Goal: Information Seeking & Learning: Learn about a topic

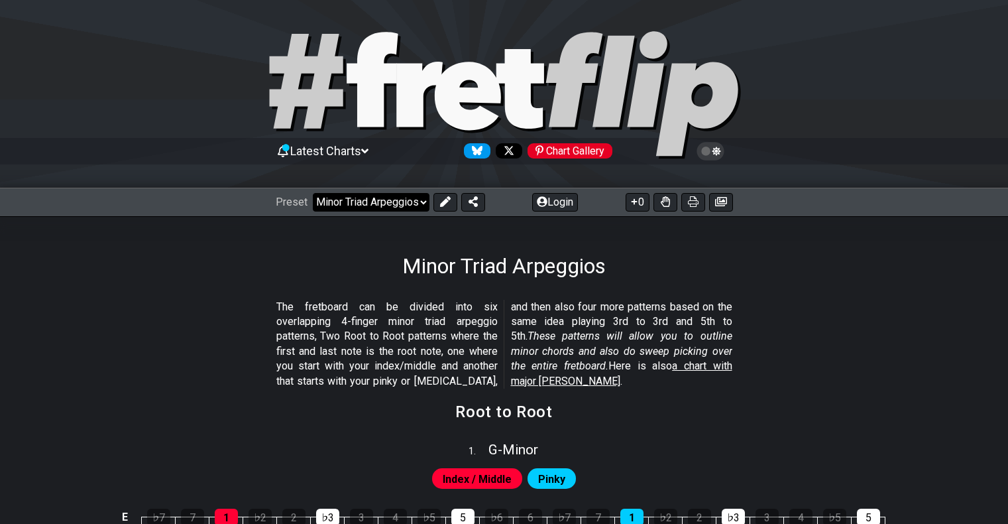
scroll to position [994, 0]
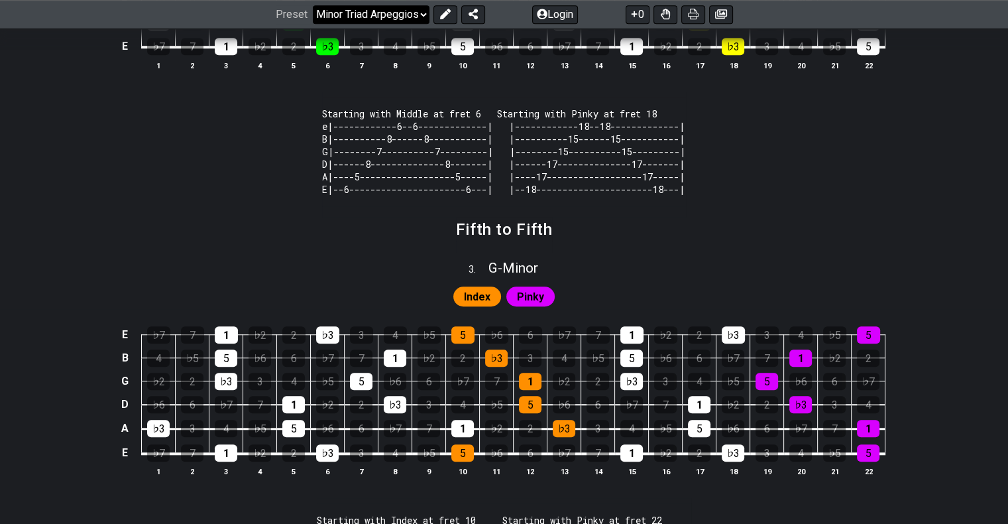
click at [403, 17] on select "Welcome to #fretflip! Initial Preset Custom Preset Minor Pentatonic Major Penta…" at bounding box center [371, 14] width 117 height 19
click at [313, 5] on select "Welcome to #fretflip! Initial Preset Custom Preset Minor Pentatonic Major Penta…" at bounding box center [371, 14] width 117 height 19
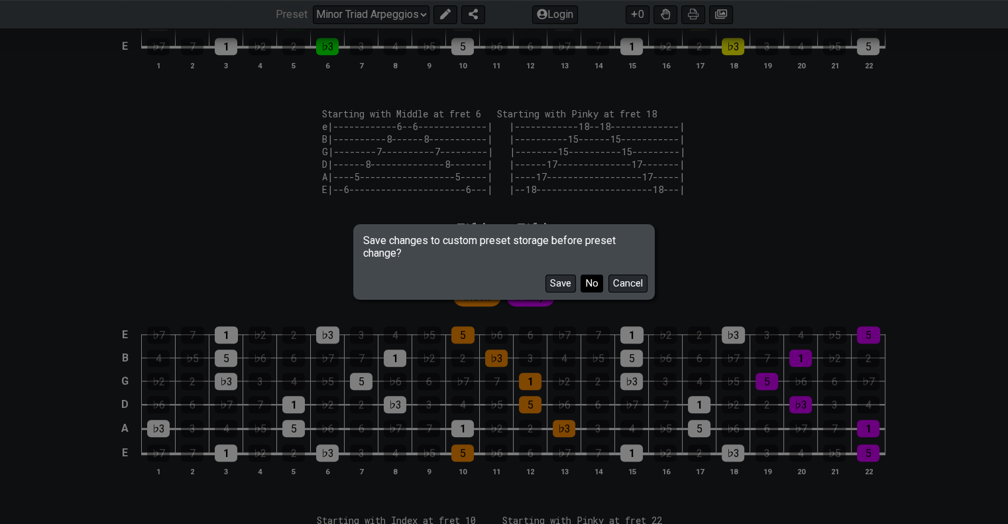
click at [587, 285] on button "No" at bounding box center [592, 283] width 23 height 18
select select "/major-triad-arpeggios"
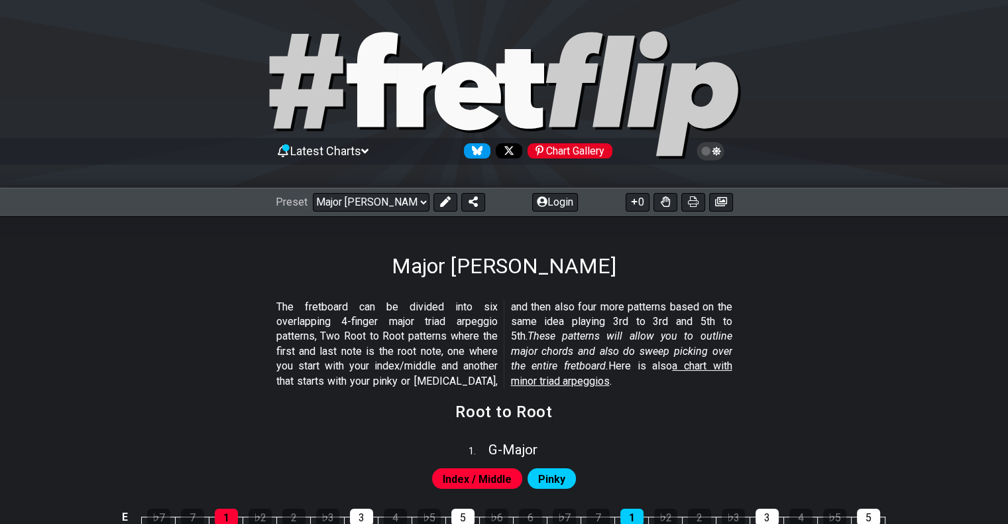
click at [706, 149] on icon at bounding box center [710, 151] width 12 height 12
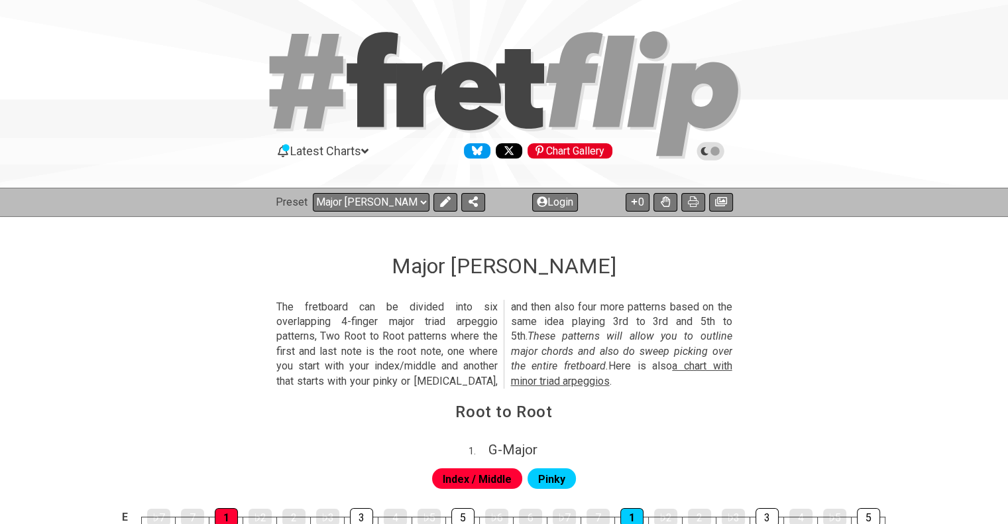
click at [706, 149] on icon at bounding box center [710, 151] width 12 height 12
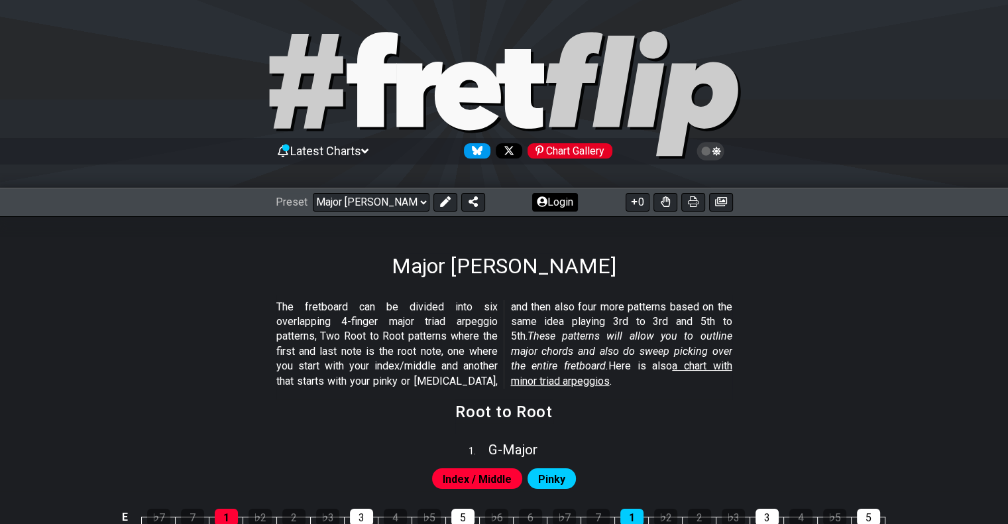
click at [549, 209] on button "Login" at bounding box center [555, 202] width 46 height 19
click at [549, 203] on button "Login" at bounding box center [555, 202] width 46 height 19
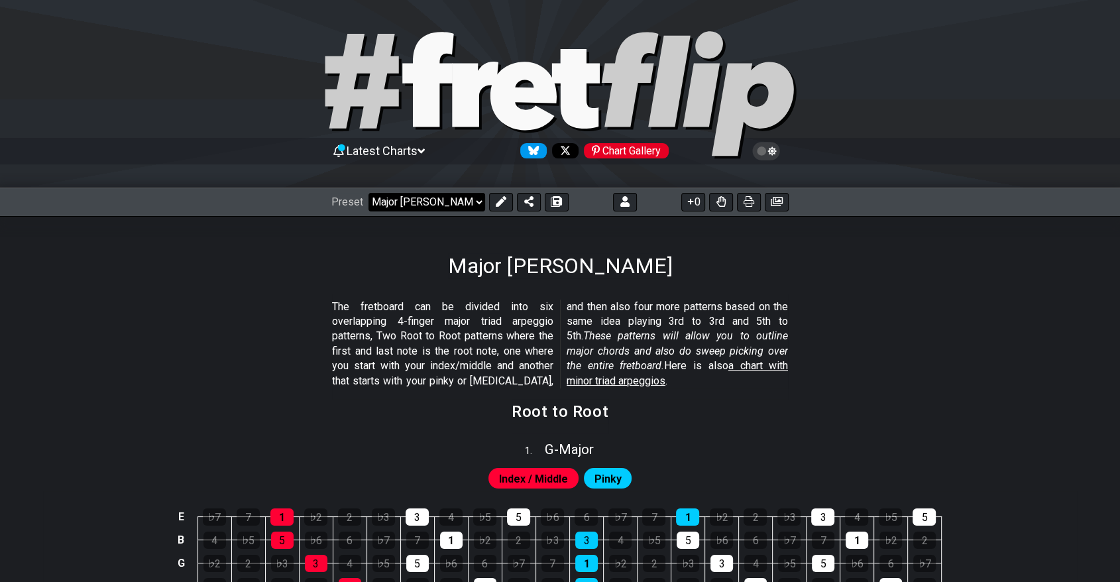
click at [433, 194] on select "Welcome to #fretflip! Initial Preset Custom Preset Major Triad Arpeggios Minor …" at bounding box center [426, 202] width 117 height 19
click at [368, 193] on select "Welcome to #fretflip! Initial Preset Custom Preset Major Triad Arpeggios Minor …" at bounding box center [426, 202] width 117 height 19
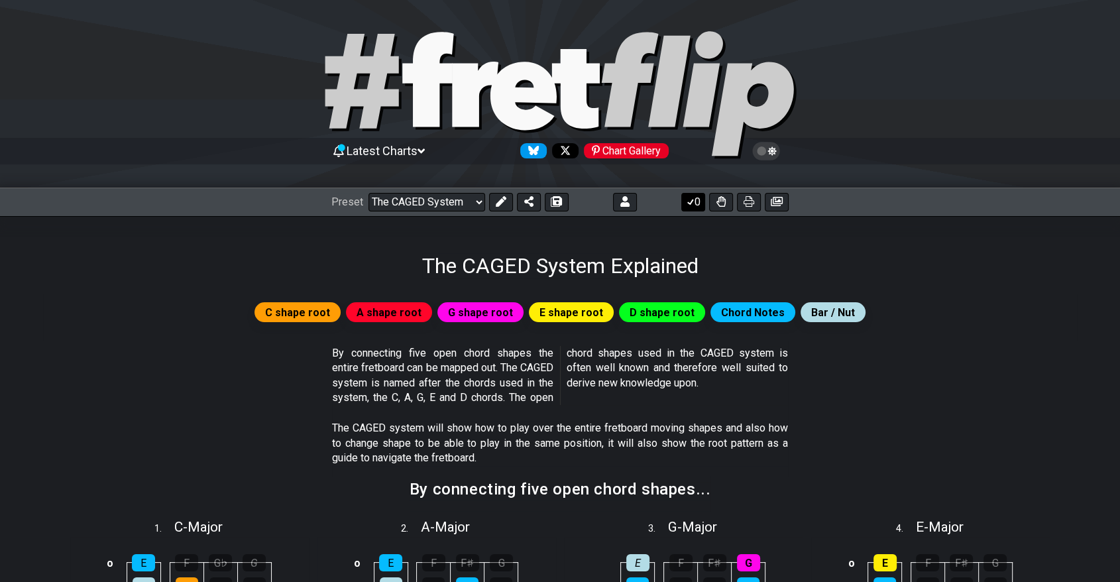
click at [691, 199] on icon at bounding box center [690, 201] width 13 height 11
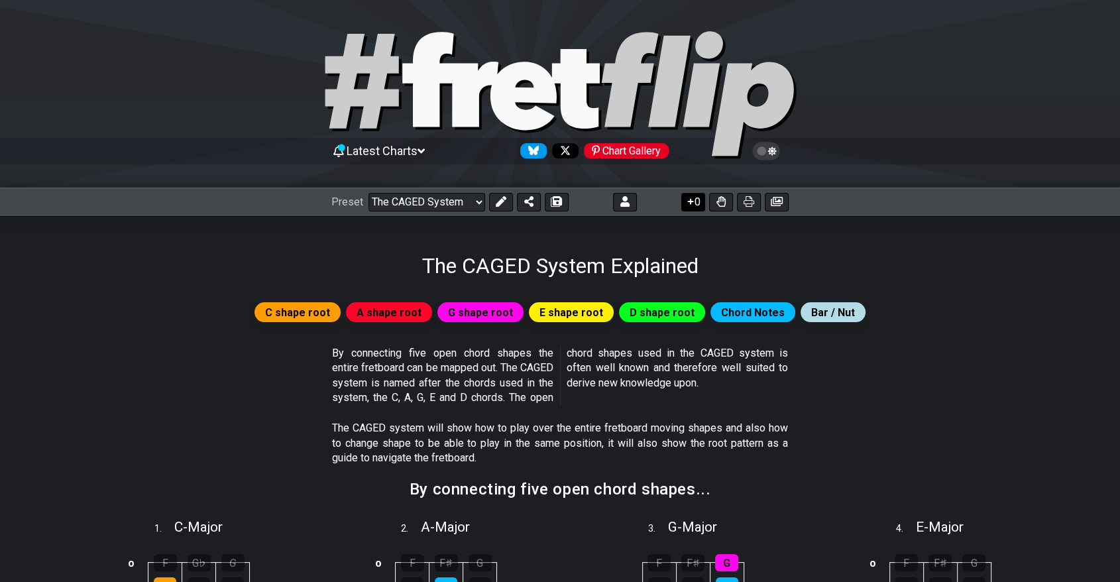
click at [700, 207] on button "0" at bounding box center [693, 202] width 24 height 19
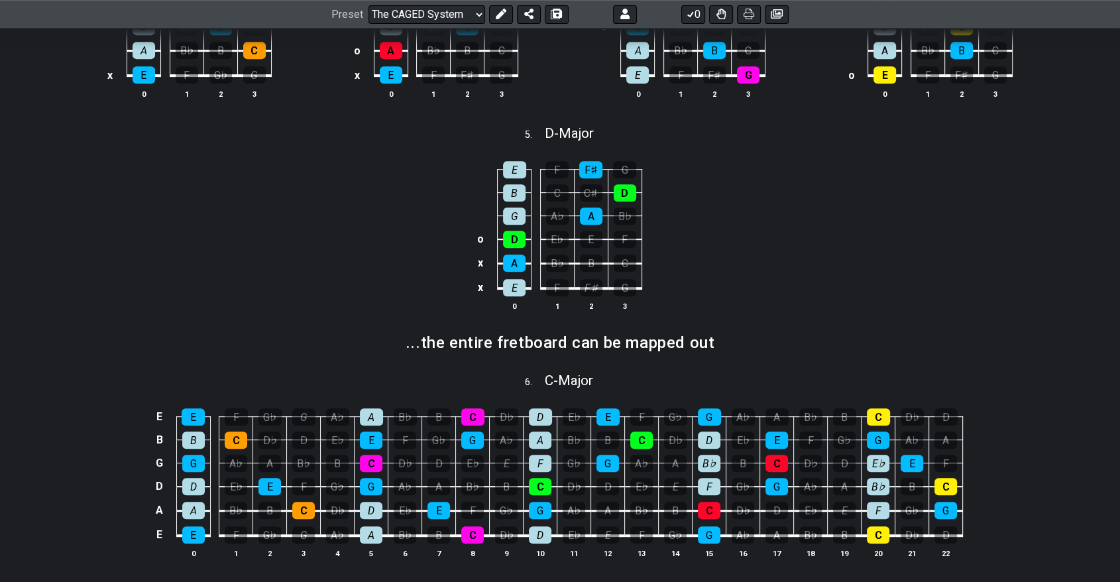
scroll to position [663, 0]
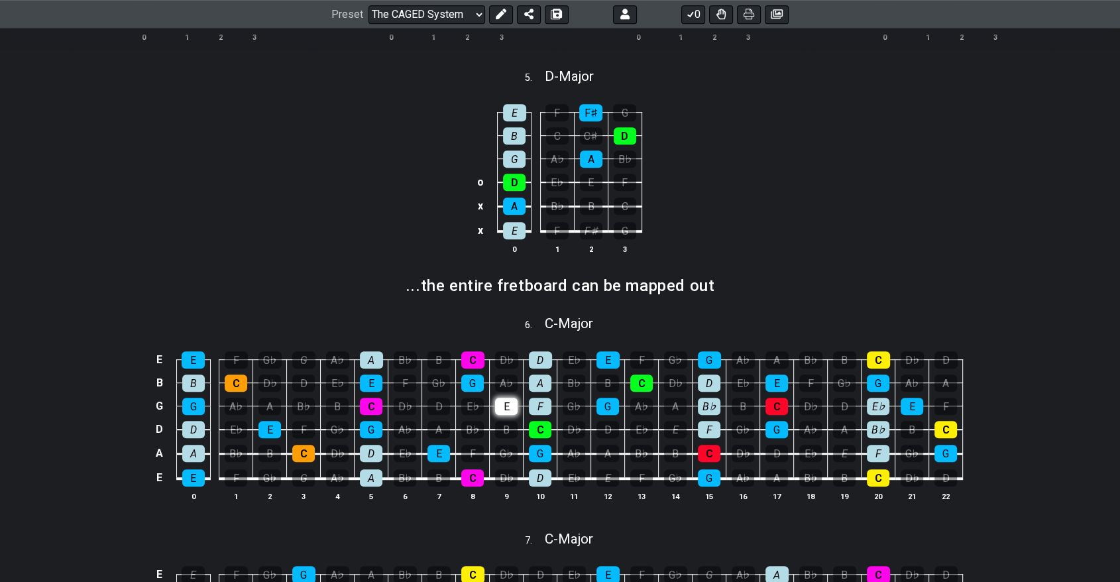
click at [512, 404] on div "E" at bounding box center [506, 406] width 23 height 17
click at [510, 402] on div "E" at bounding box center [506, 406] width 23 height 17
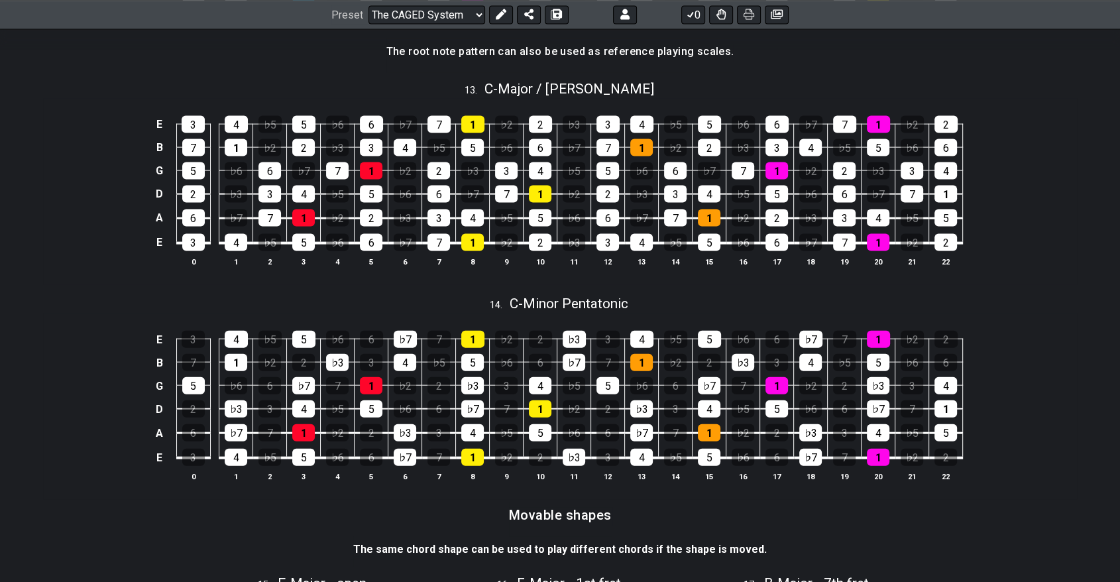
scroll to position [2812, 0]
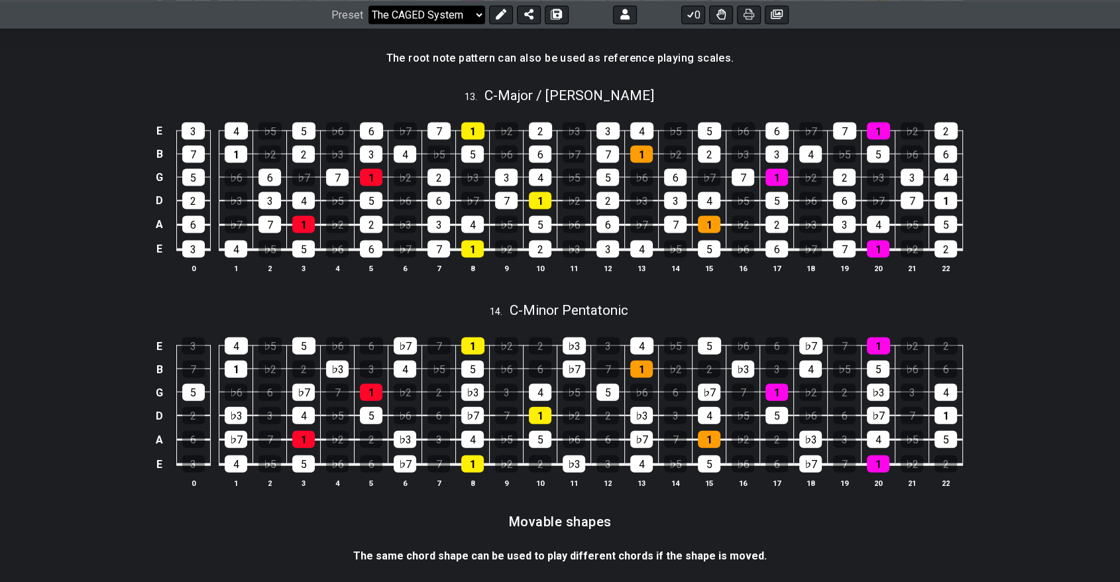
click at [416, 19] on select "Welcome to #fretflip! Initial Preset Custom Preset Major Triad Arpeggios Minor …" at bounding box center [426, 14] width 117 height 19
click at [368, 5] on select "Welcome to #fretflip! Initial Preset Custom Preset Major Triad Arpeggios Minor …" at bounding box center [426, 14] width 117 height 19
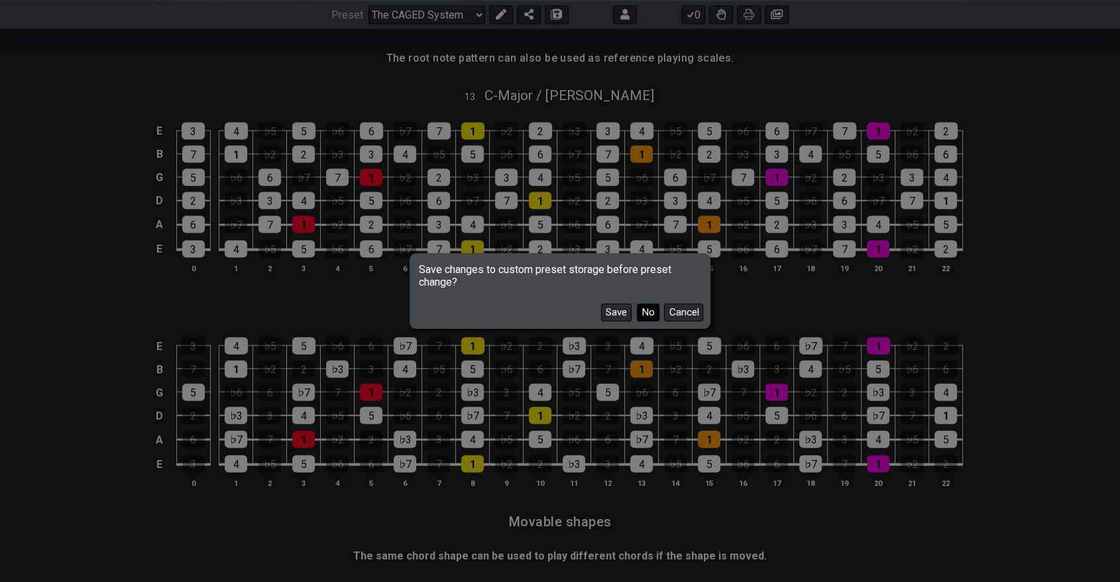
click at [641, 311] on button "No" at bounding box center [648, 313] width 23 height 18
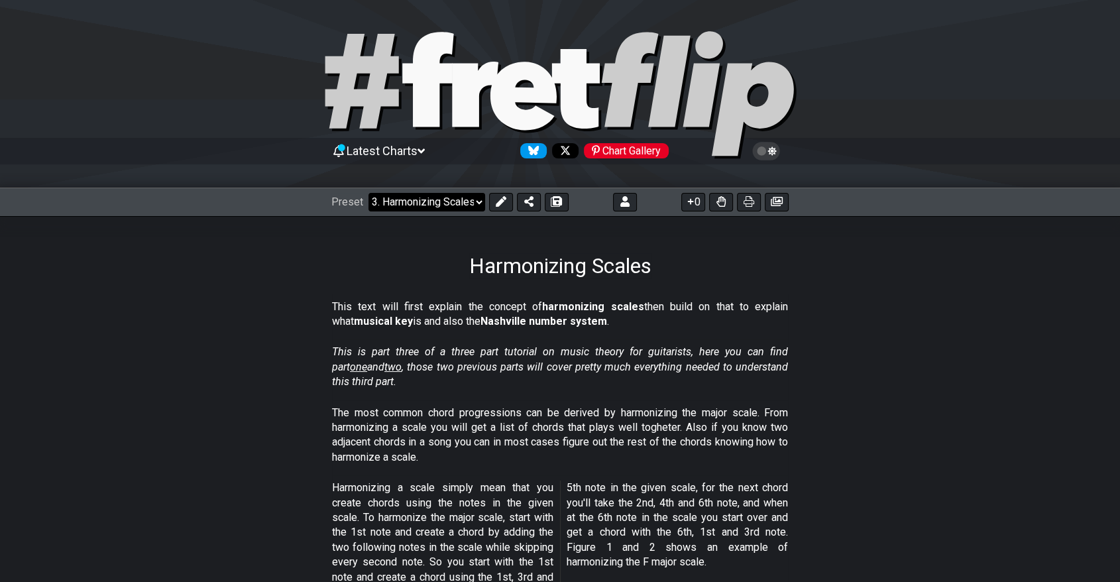
click at [414, 193] on select "Welcome to #fretflip! Initial Preset Custom Preset Major Triad Arpeggios Minor …" at bounding box center [426, 202] width 117 height 19
click at [368, 193] on select "Welcome to #fretflip! Initial Preset Custom Preset Major Triad Arpeggios Minor …" at bounding box center [426, 202] width 117 height 19
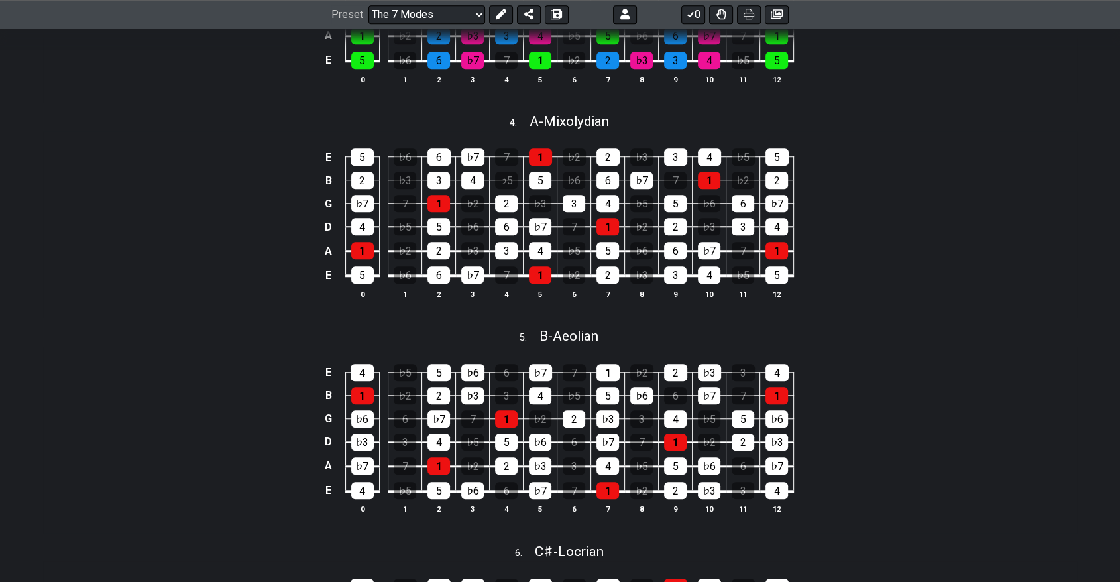
scroll to position [957, 0]
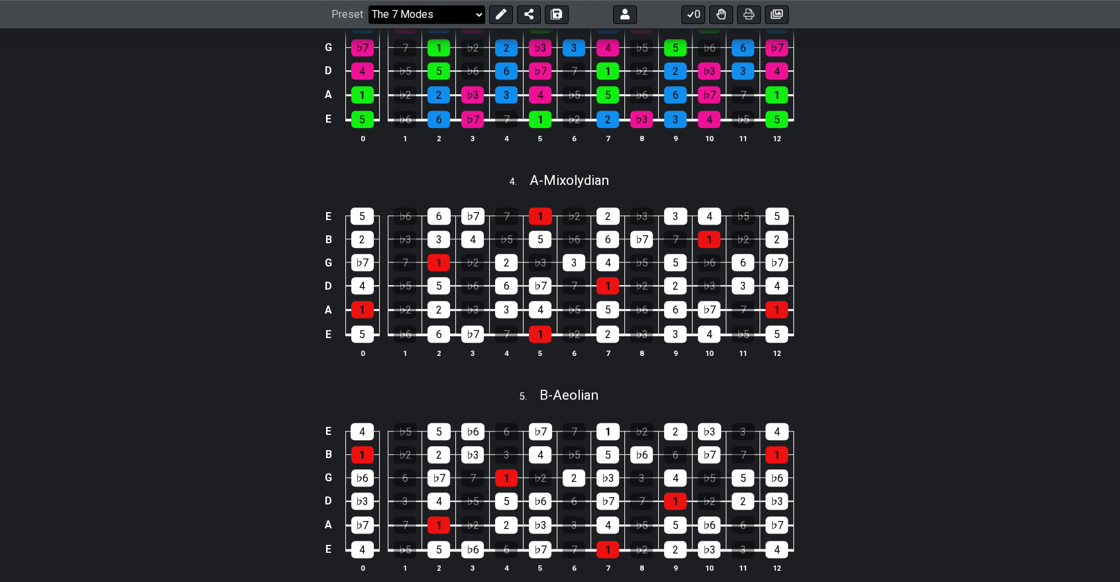
click at [409, 20] on select "Welcome to #fretflip! Initial Preset Custom Preset Major Triad Arpeggios Minor …" at bounding box center [426, 14] width 117 height 19
click at [368, 24] on select "Welcome to #fretflip! Initial Preset Custom Preset Major Triad Arpeggios Minor …" at bounding box center [426, 14] width 117 height 19
select select "/guitar-scales"
select select "C"
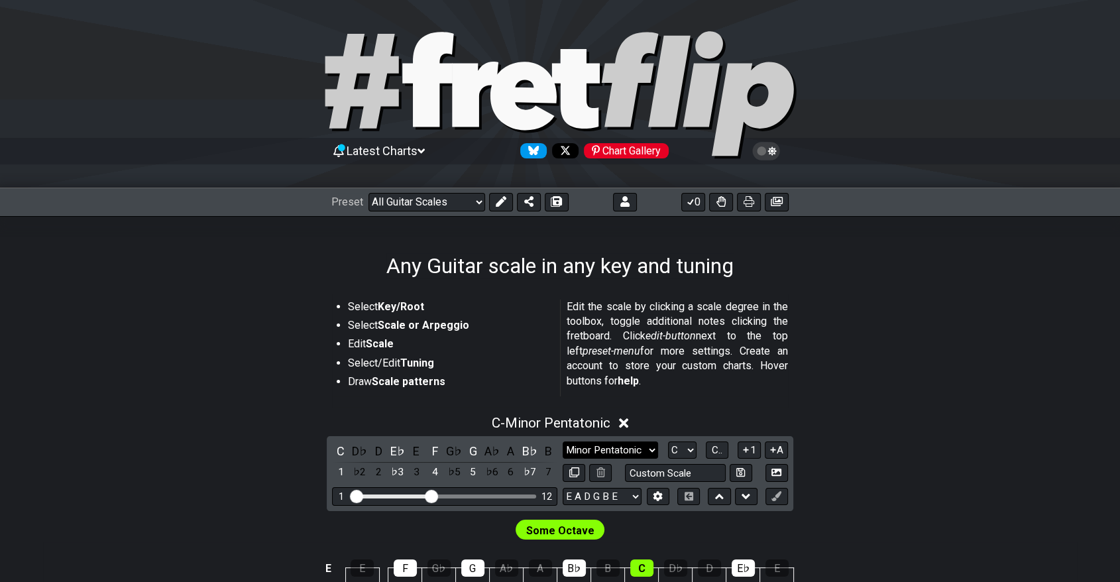
click at [576, 453] on select "Minor Pentatonic Root Minor Pentatonic Major Pentatonic Minor Blues Major Blues…" at bounding box center [610, 450] width 95 height 18
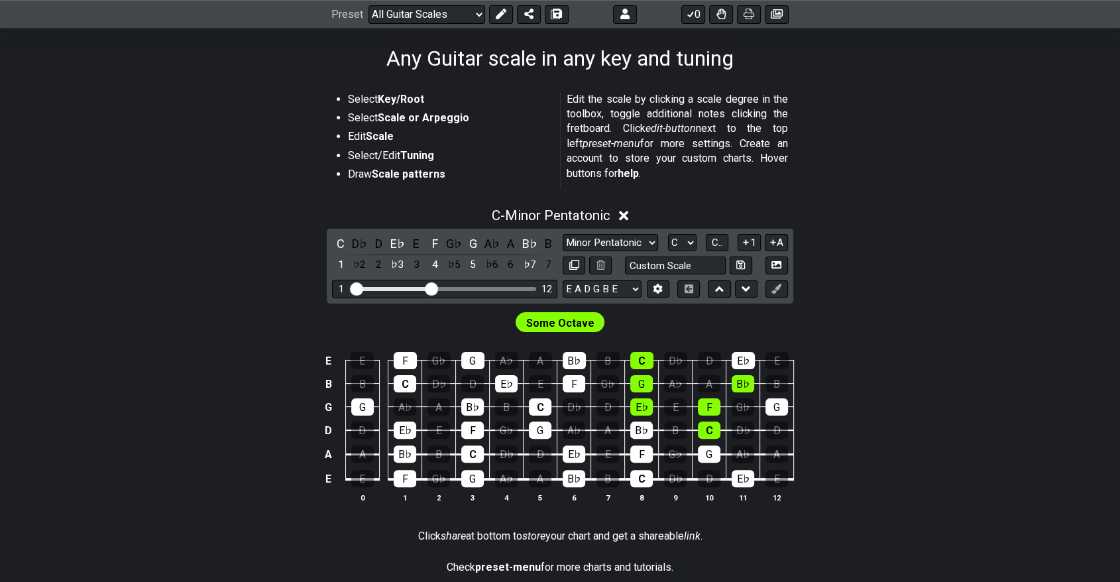
scroll to position [221, 0]
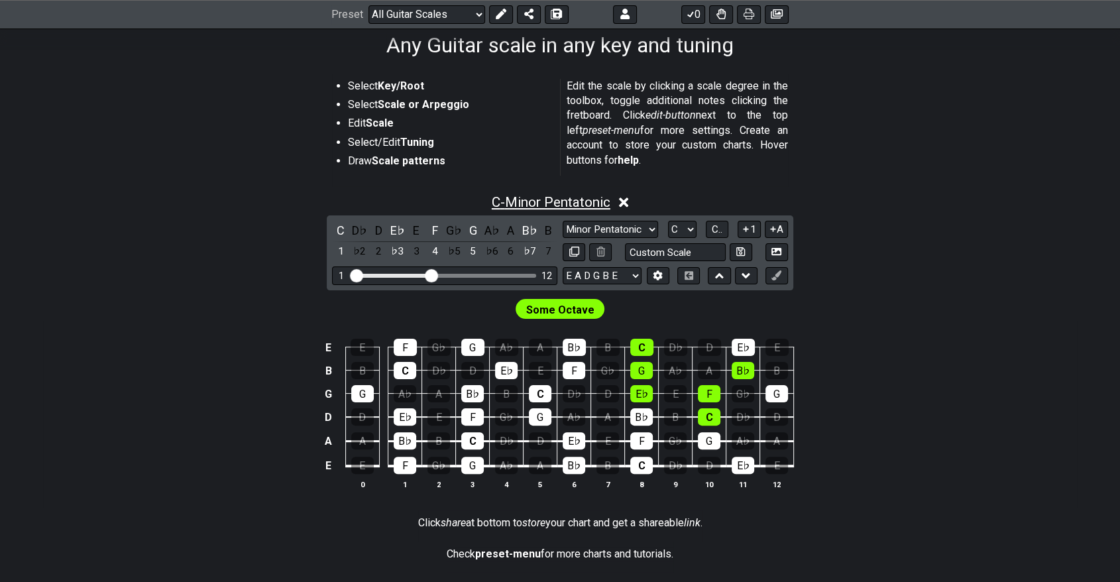
click at [549, 201] on span "C - Minor Pentatonic" at bounding box center [551, 202] width 119 height 16
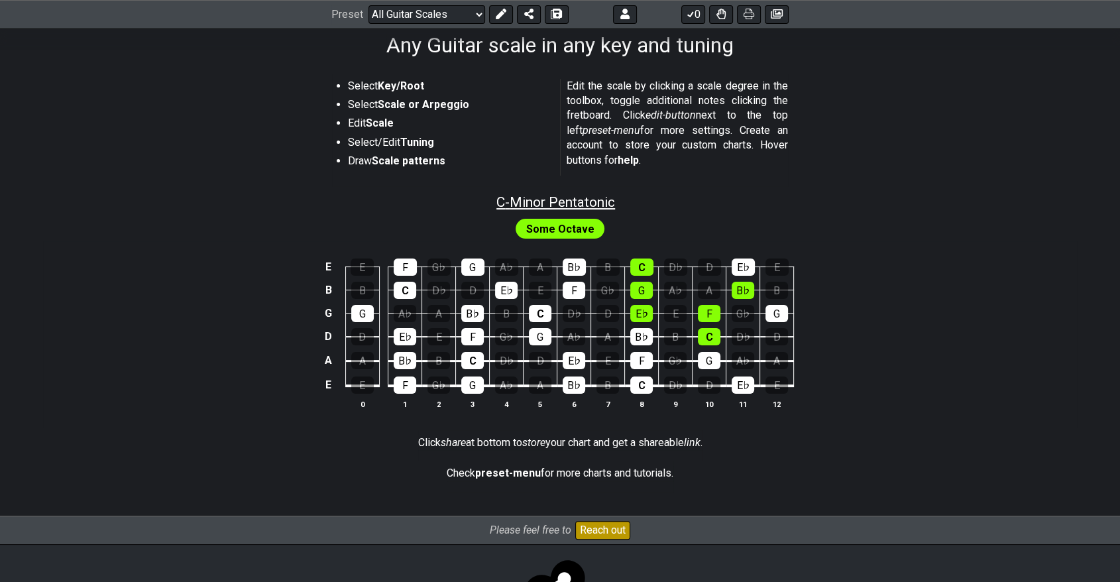
click at [549, 201] on span "C - Minor Pentatonic" at bounding box center [555, 202] width 119 height 16
select select "C"
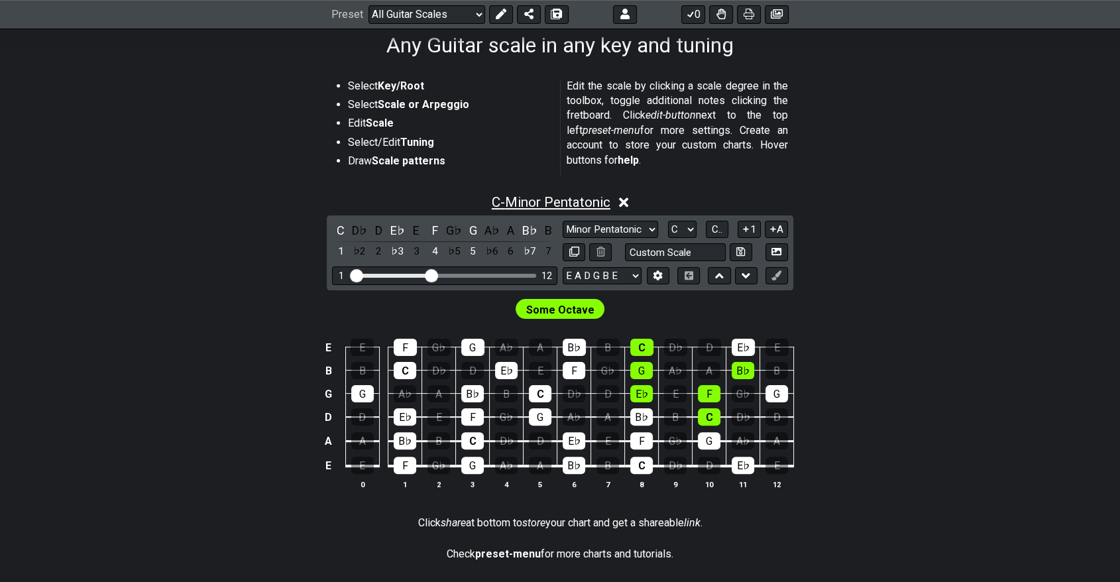
click at [549, 201] on span "C - Minor Pentatonic" at bounding box center [551, 202] width 119 height 16
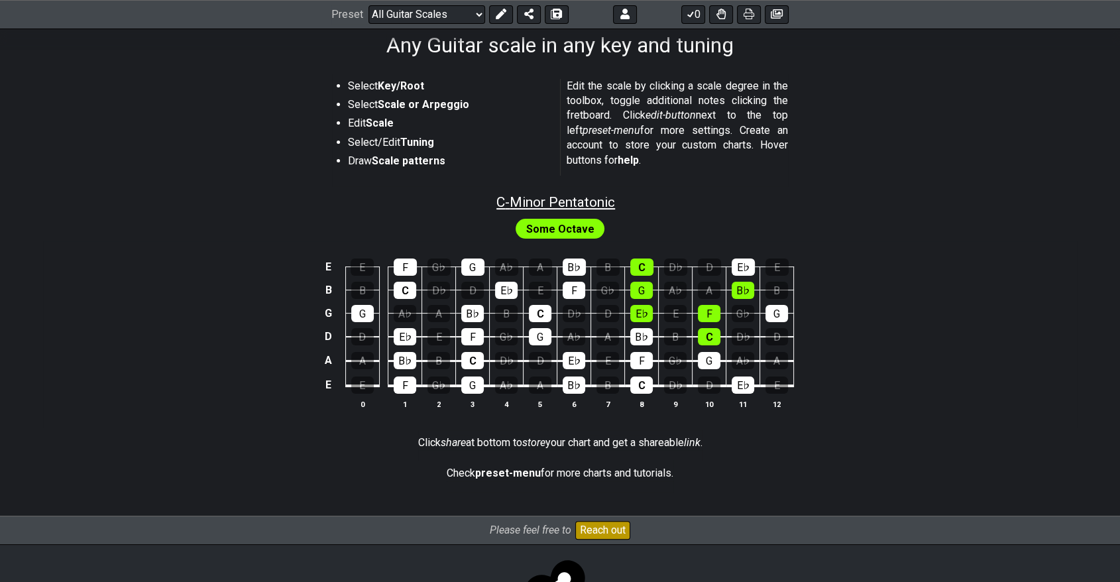
click at [549, 201] on span "C - Minor Pentatonic" at bounding box center [555, 202] width 119 height 16
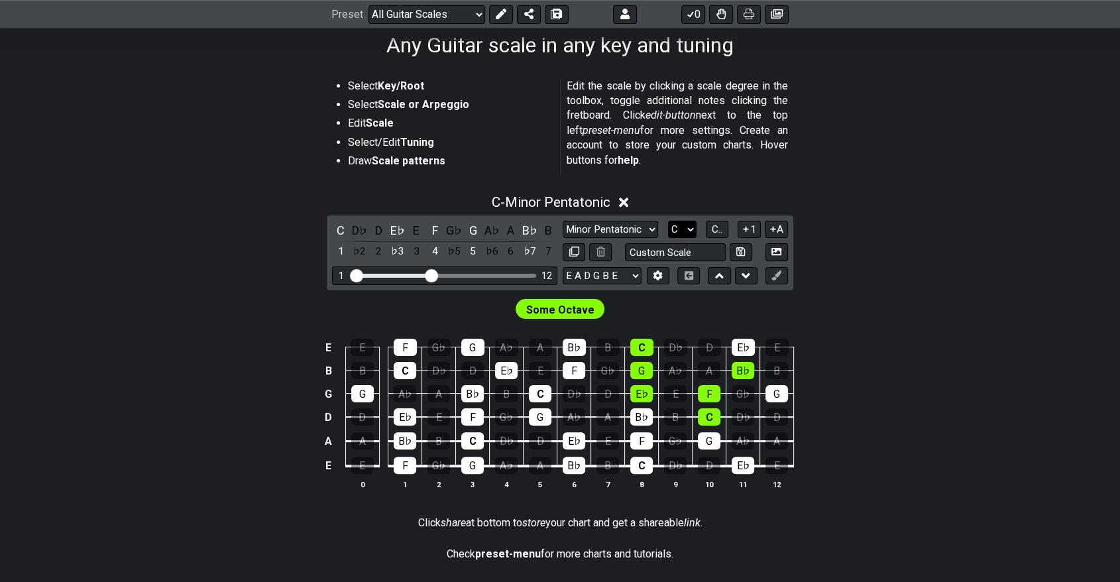
click at [689, 231] on select "A♭ A A♯ B♭ B C C♯ D♭ D D♯ E♭ E F F♯ G♭ G G♯" at bounding box center [682, 230] width 28 height 18
select select "A"
click at [668, 221] on select "A♭ A A♯ B♭ B C C♯ D♭ D D♯ E♭ E F F♯ G♭ G G♯" at bounding box center [682, 230] width 28 height 18
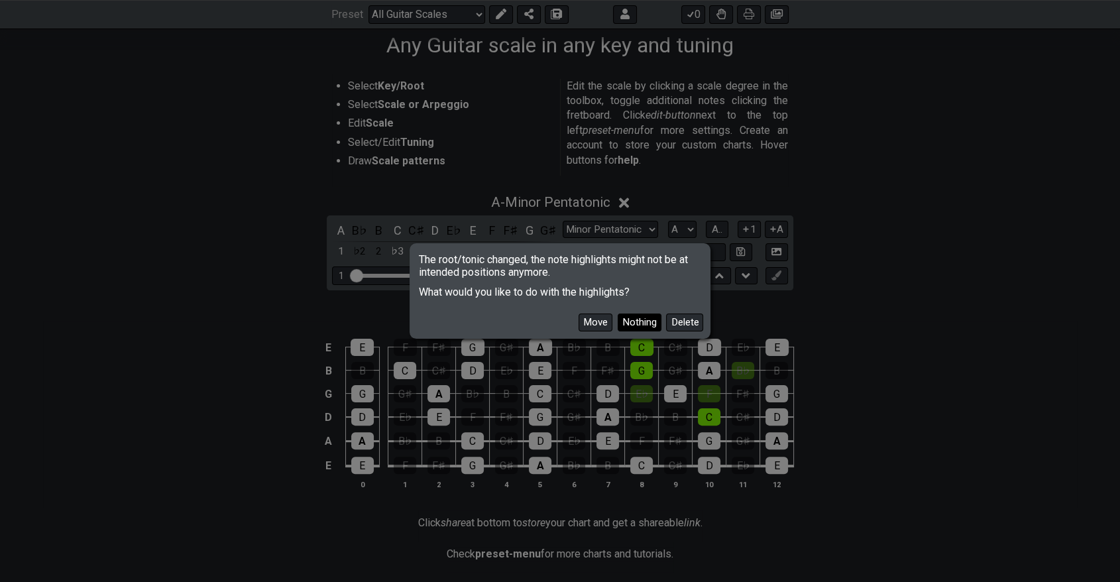
click at [634, 327] on button "Nothing" at bounding box center [640, 322] width 44 height 18
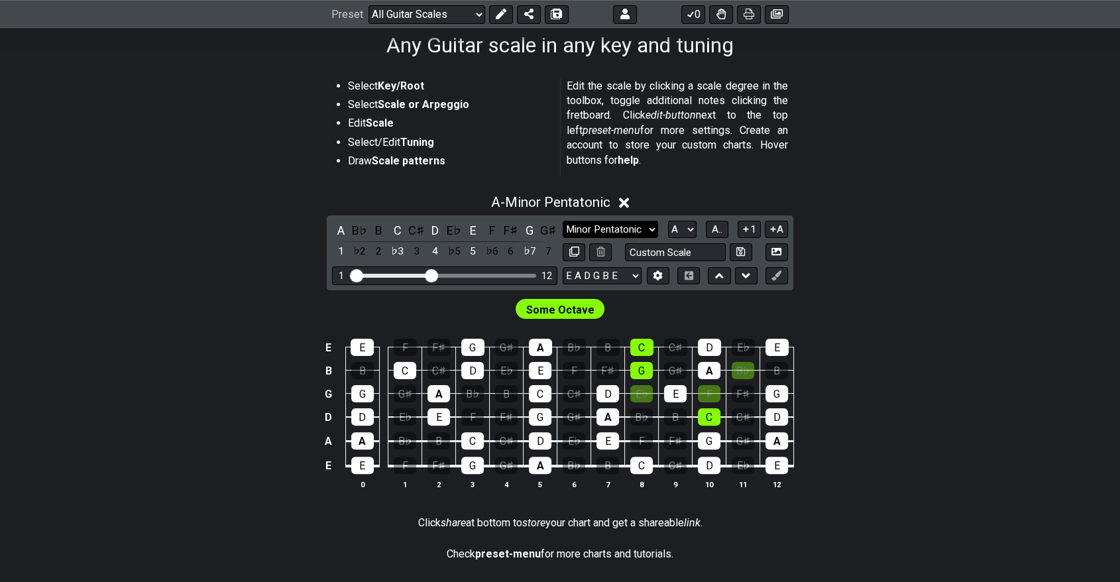
click at [619, 232] on select "Minor Pentatonic Root Minor Pentatonic Major Pentatonic Minor Blues Major Blues…" at bounding box center [610, 230] width 95 height 18
click at [557, 307] on span "Some Octave" at bounding box center [560, 309] width 68 height 19
click at [640, 225] on select "Minor Pentatonic Root Minor Pentatonic Major Pentatonic Minor Blues Major Blues…" at bounding box center [610, 230] width 95 height 18
click at [563, 221] on select "Minor Pentatonic Root Minor Pentatonic Major Pentatonic Minor Blues Major Blues…" at bounding box center [610, 230] width 95 height 18
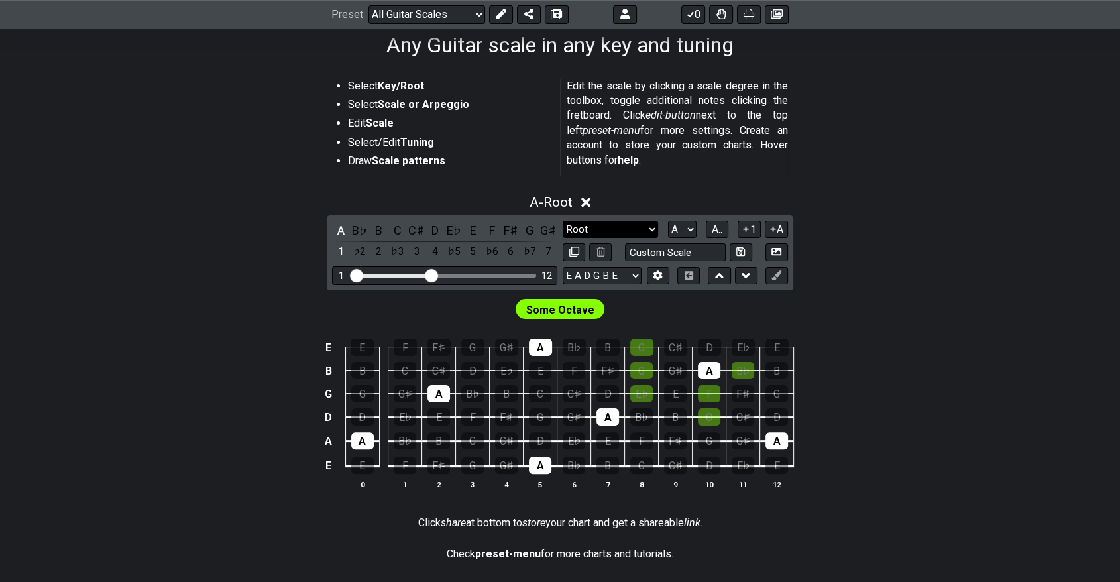
click at [624, 229] on select "Minor Pentatonic Root Minor Pentatonic Major Pentatonic Minor Blues Major Blues…" at bounding box center [610, 230] width 95 height 18
select select "Minor Pentatonic"
click at [563, 221] on select "Minor Pentatonic Root Minor Pentatonic Major Pentatonic Minor Blues Major Blues…" at bounding box center [610, 230] width 95 height 18
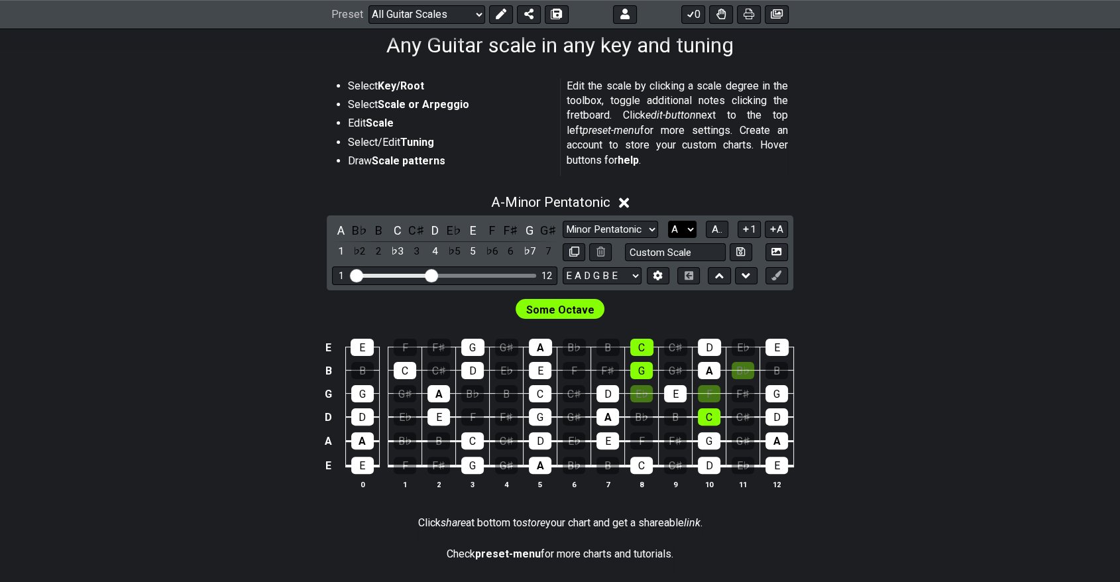
click at [685, 228] on select "A♭ A A♯ B♭ B C C♯ D♭ D D♯ E♭ E F F♯ G♭ G G♯" at bounding box center [682, 230] width 28 height 18
click at [710, 231] on button "A.." at bounding box center [717, 230] width 23 height 18
click at [710, 231] on span "1..7" at bounding box center [716, 229] width 16 height 12
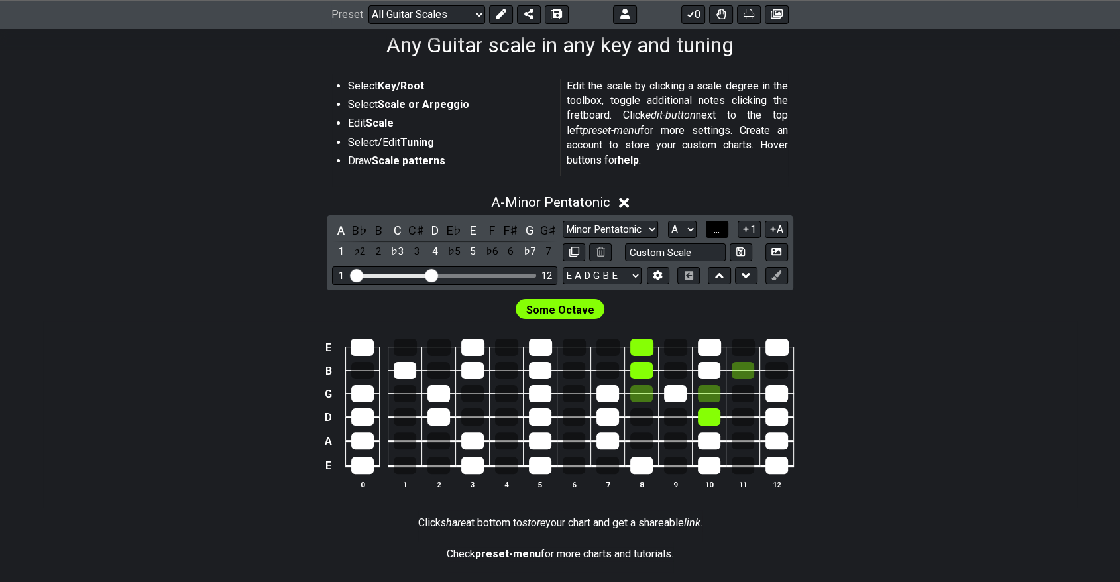
click at [710, 231] on button "..." at bounding box center [717, 230] width 23 height 18
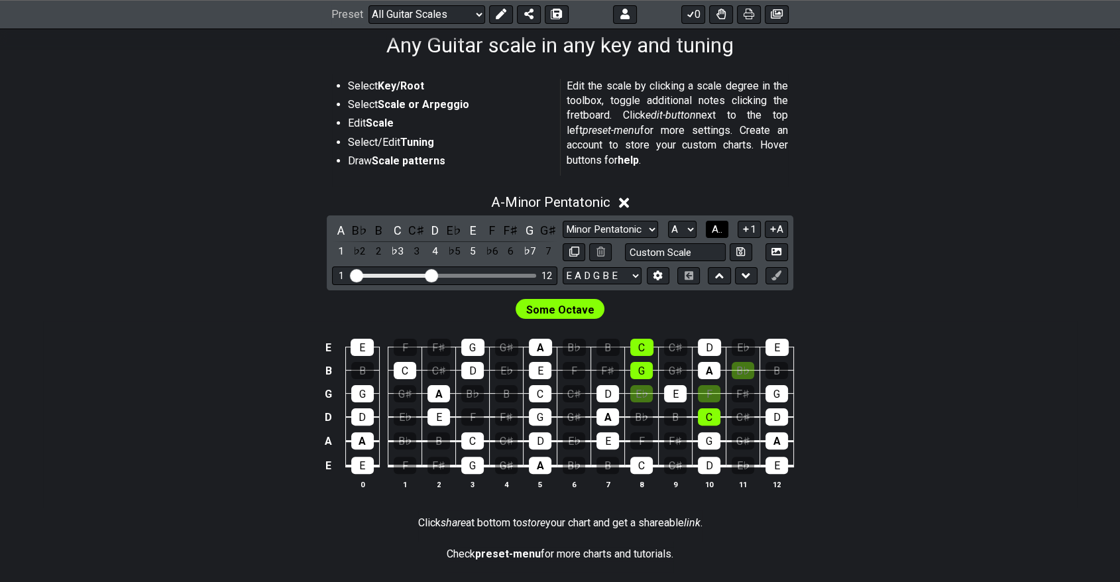
click at [712, 231] on span "A.." at bounding box center [717, 229] width 11 height 12
click at [711, 231] on span "1..7" at bounding box center [716, 229] width 16 height 12
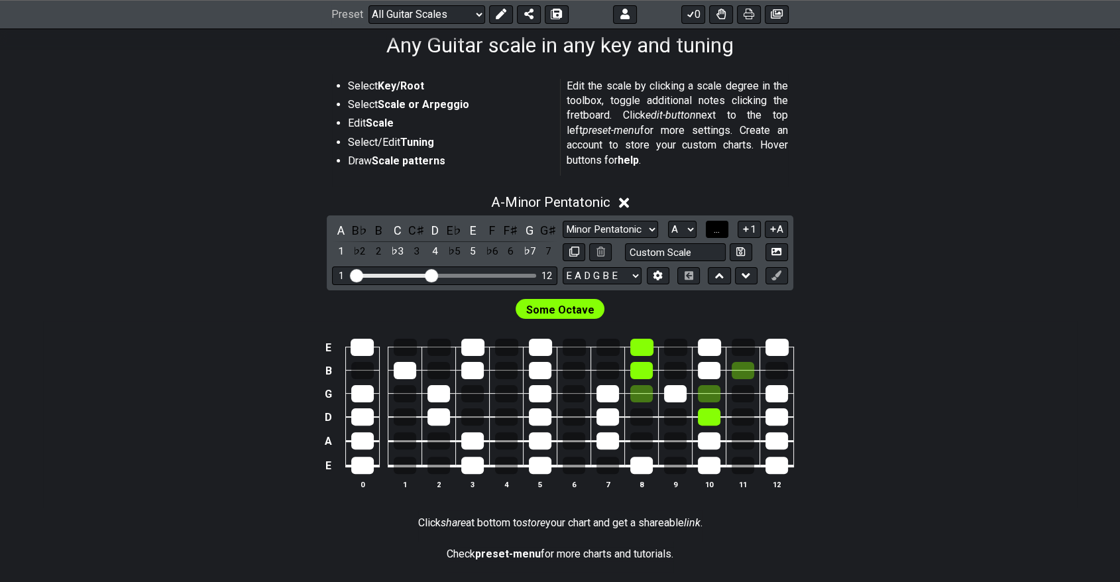
click at [711, 231] on button "..." at bounding box center [717, 230] width 23 height 18
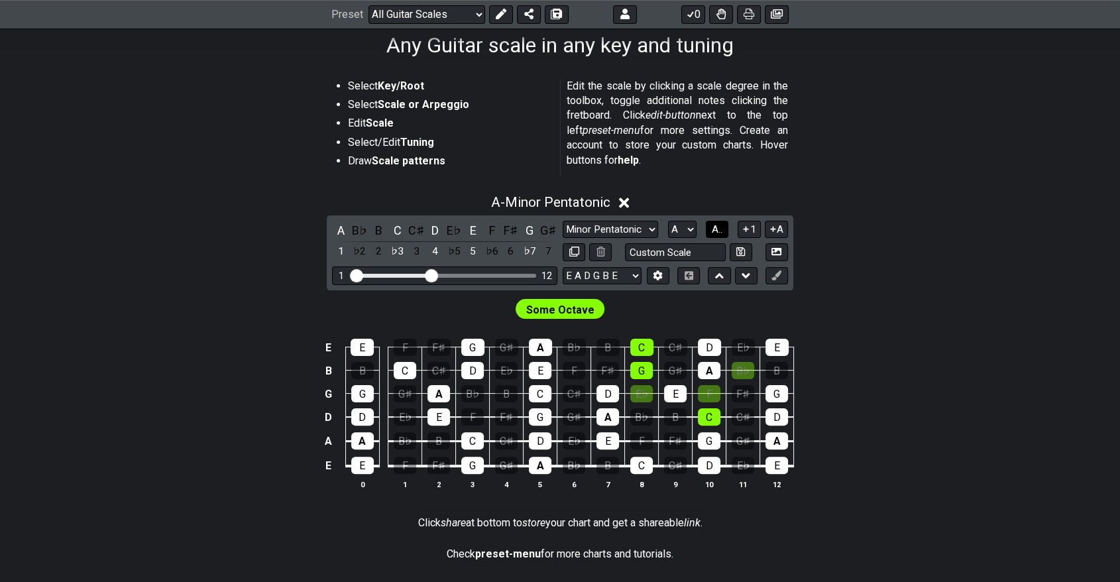
click at [712, 231] on span "A.." at bounding box center [717, 229] width 11 height 12
click at [711, 231] on span "1..7" at bounding box center [716, 229] width 16 height 12
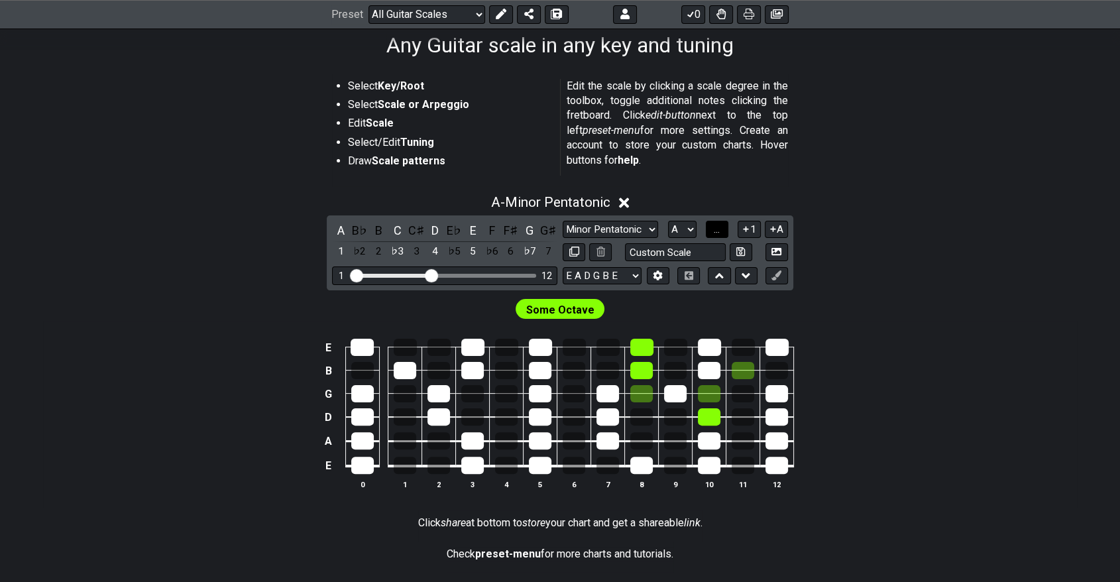
click at [711, 231] on button "..." at bounding box center [717, 230] width 23 height 18
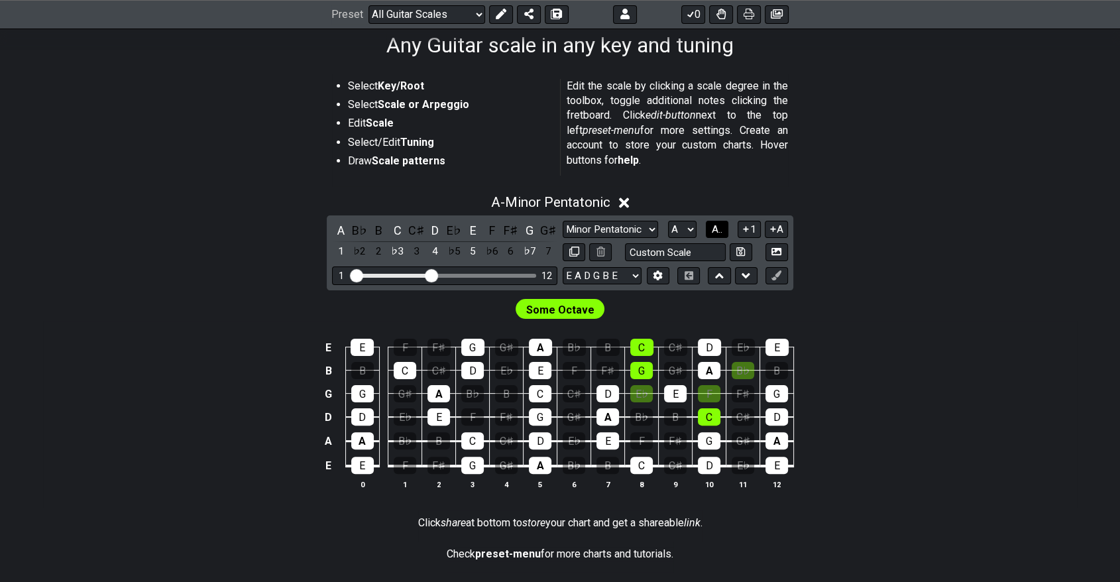
click at [712, 231] on span "A.." at bounding box center [717, 229] width 11 height 12
click at [711, 231] on span "1..7" at bounding box center [716, 229] width 16 height 12
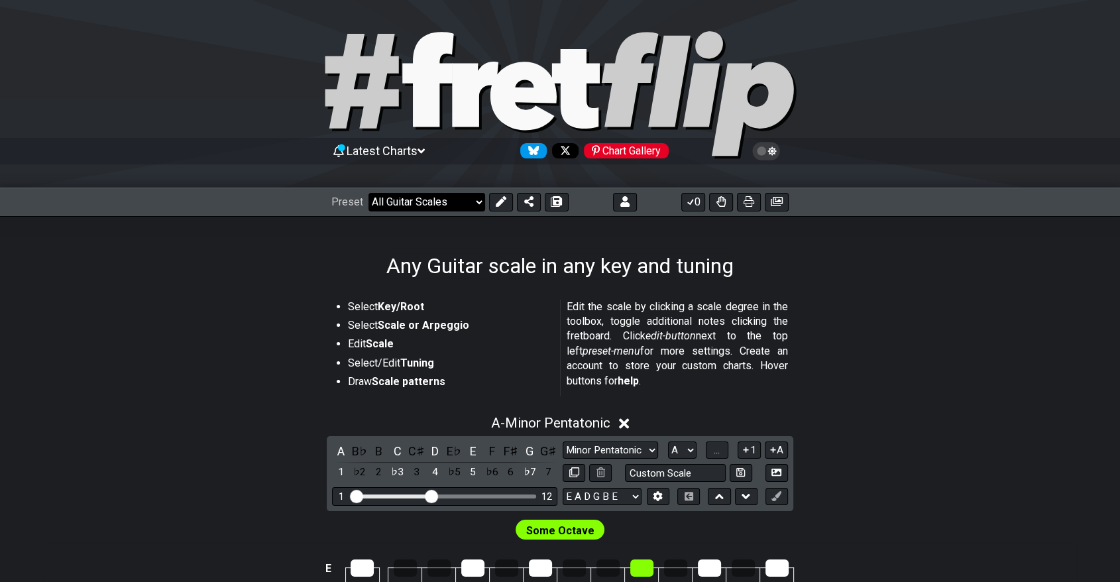
click at [422, 210] on select "Welcome to #fretflip! Initial Preset Custom Preset Major Triad Arpeggios Minor …" at bounding box center [426, 202] width 117 height 19
click at [368, 193] on select "Welcome to #fretflip! Initial Preset Custom Preset Major Triad Arpeggios Minor …" at bounding box center [426, 202] width 117 height 19
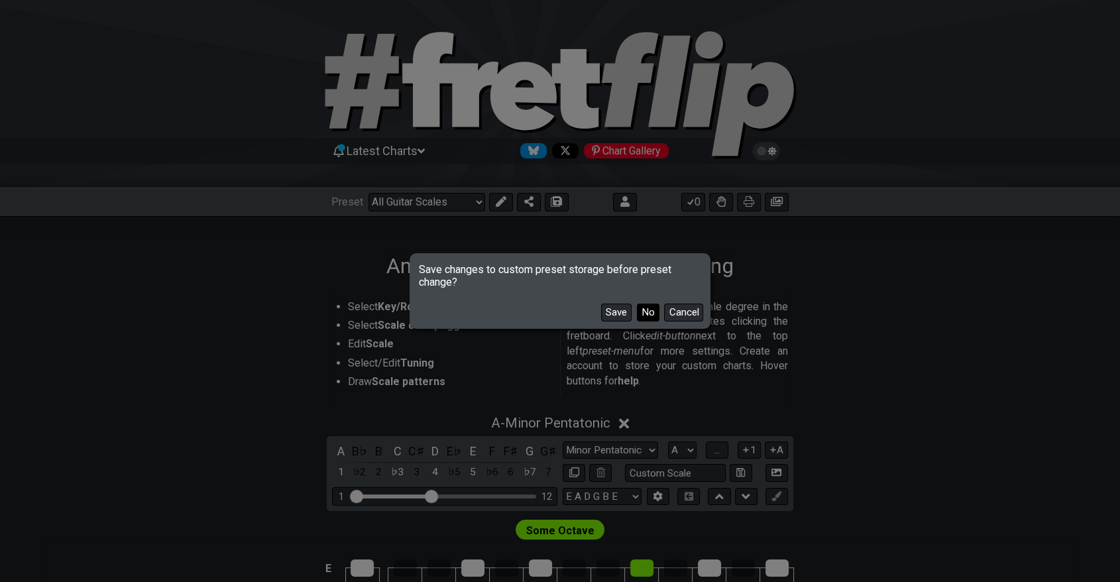
click at [647, 318] on button "No" at bounding box center [648, 313] width 23 height 18
select select "/3nps-caged-shapes"
select select "A"
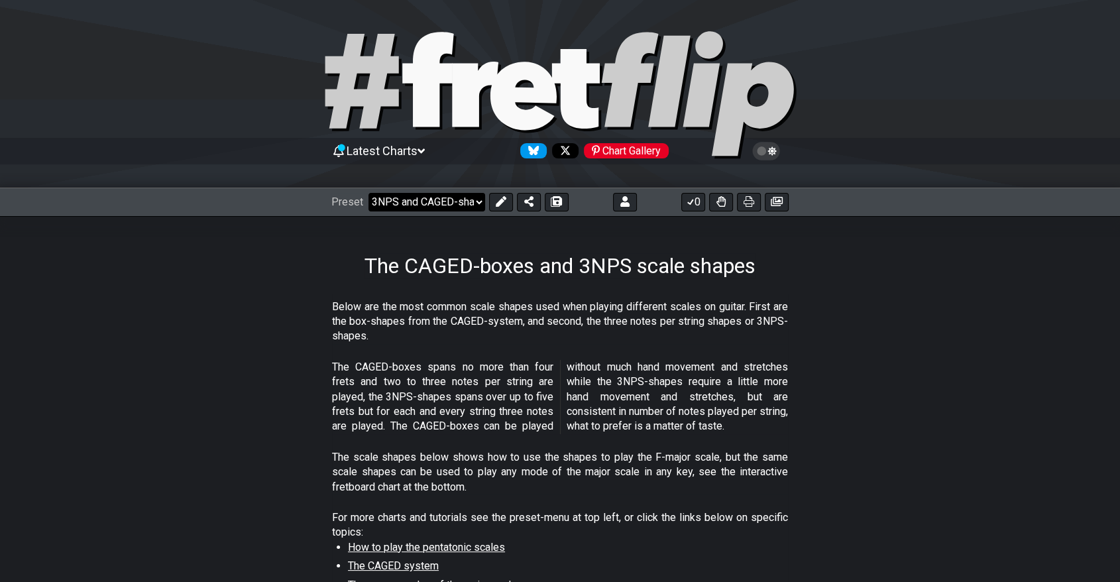
click at [461, 193] on select "Welcome to #fretflip! Initial Preset Custom Preset Major Triad Arpeggios Minor …" at bounding box center [426, 202] width 117 height 19
click at [368, 193] on select "Welcome to #fretflip! Initial Preset Custom Preset Major Triad Arpeggios Minor …" at bounding box center [426, 202] width 117 height 19
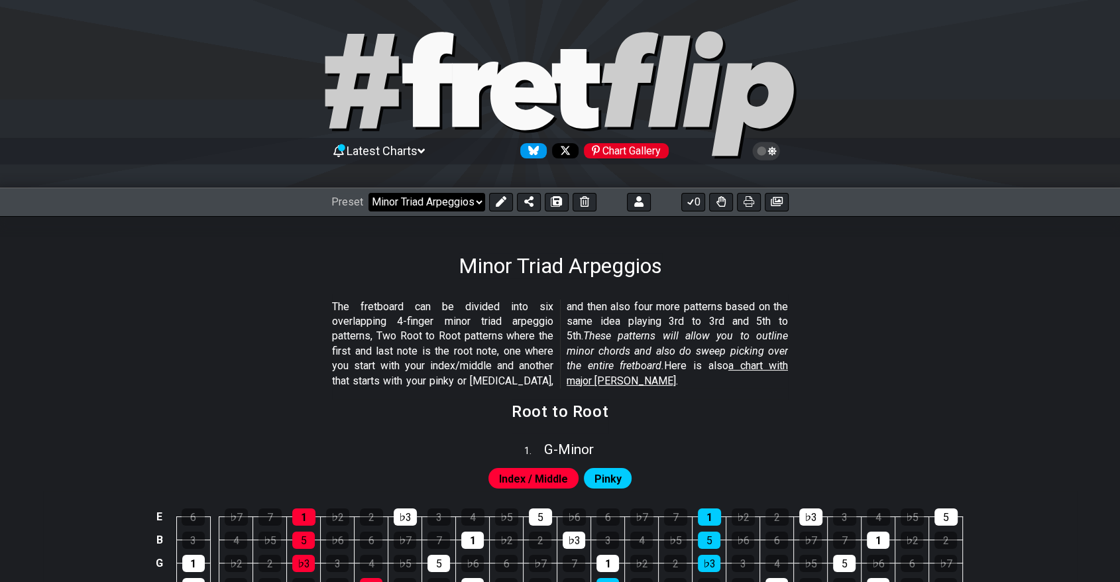
click at [407, 199] on select "Welcome to #fretflip! Initial Preset Custom Preset Major Triad Arpeggios Minor …" at bounding box center [426, 202] width 117 height 19
click at [368, 193] on select "Welcome to #fretflip! Initial Preset Custom Preset Major Triad Arpeggios Minor …" at bounding box center [426, 202] width 117 height 19
select select "/user-defined"
select select "A"
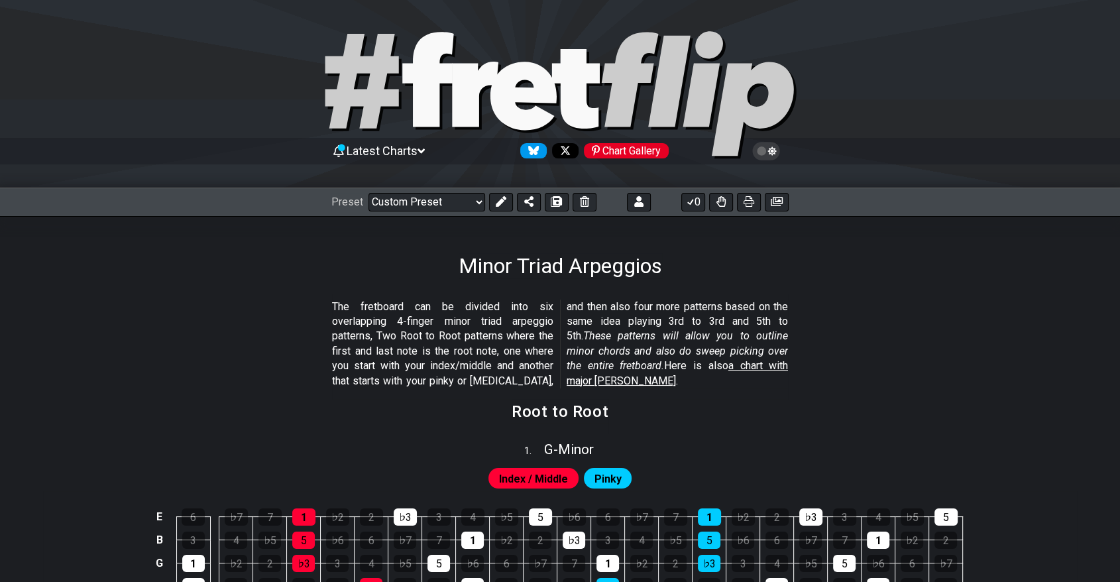
select select "C"
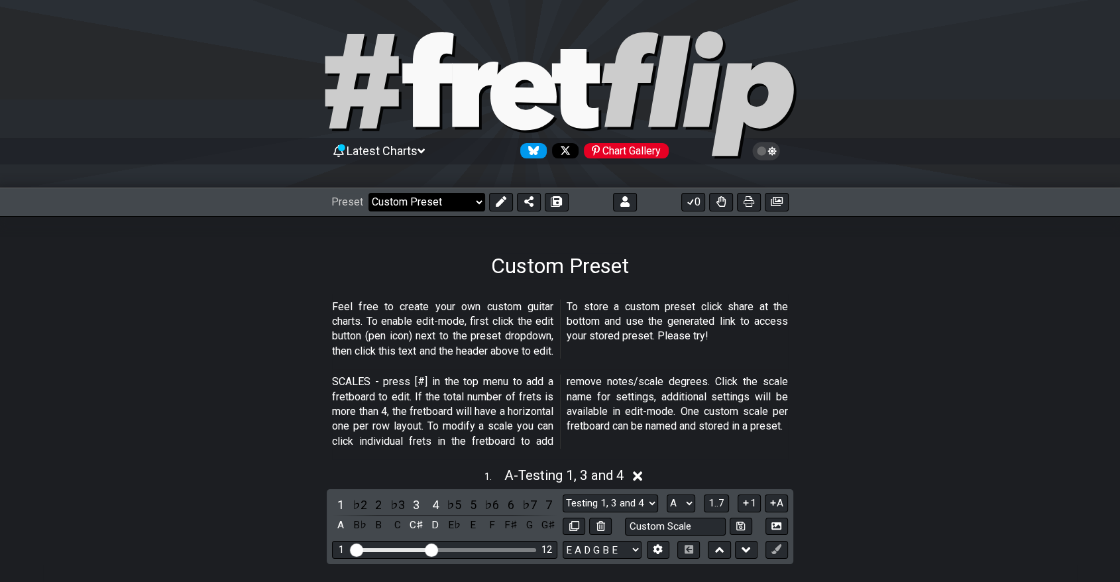
click at [440, 200] on select "Welcome to #fretflip! Initial Preset Custom Preset Major Triad Arpeggios Minor …" at bounding box center [426, 202] width 117 height 19
click at [368, 193] on select "Welcome to #fretflip! Initial Preset Custom Preset Major Triad Arpeggios Minor …" at bounding box center [426, 202] width 117 height 19
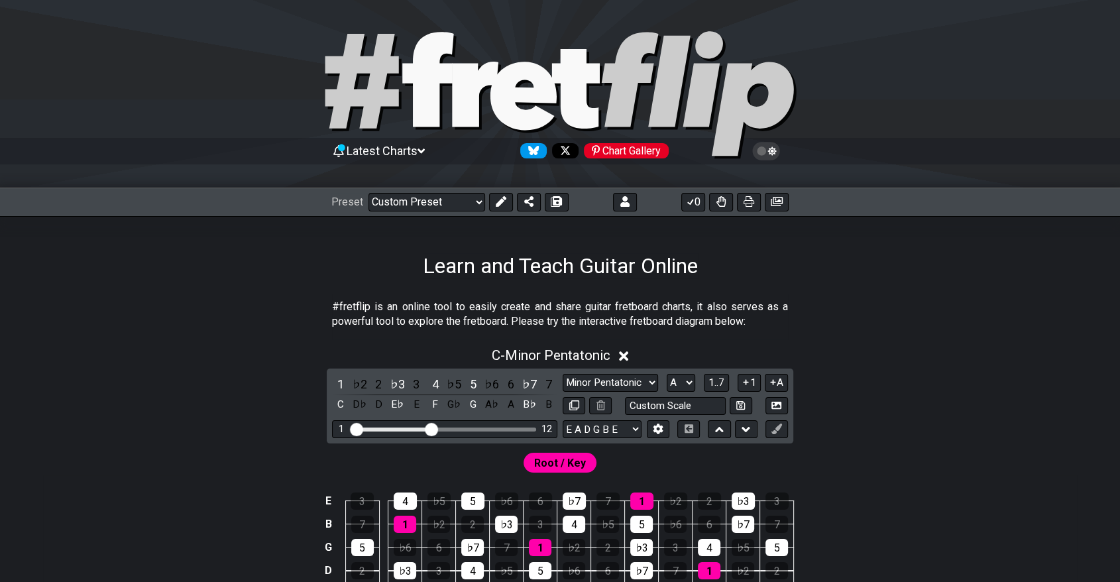
select select "/welcome"
select select "Minor Pentatonic"
select select "C"
click at [433, 215] on div "Preset Welcome to #fretflip! Initial Preset Custom Preset Major Triad Arpeggios…" at bounding box center [560, 202] width 1120 height 29
click at [432, 206] on select "Welcome to #fretflip! Initial Preset Custom Preset Major Triad Arpeggios Minor …" at bounding box center [426, 202] width 117 height 19
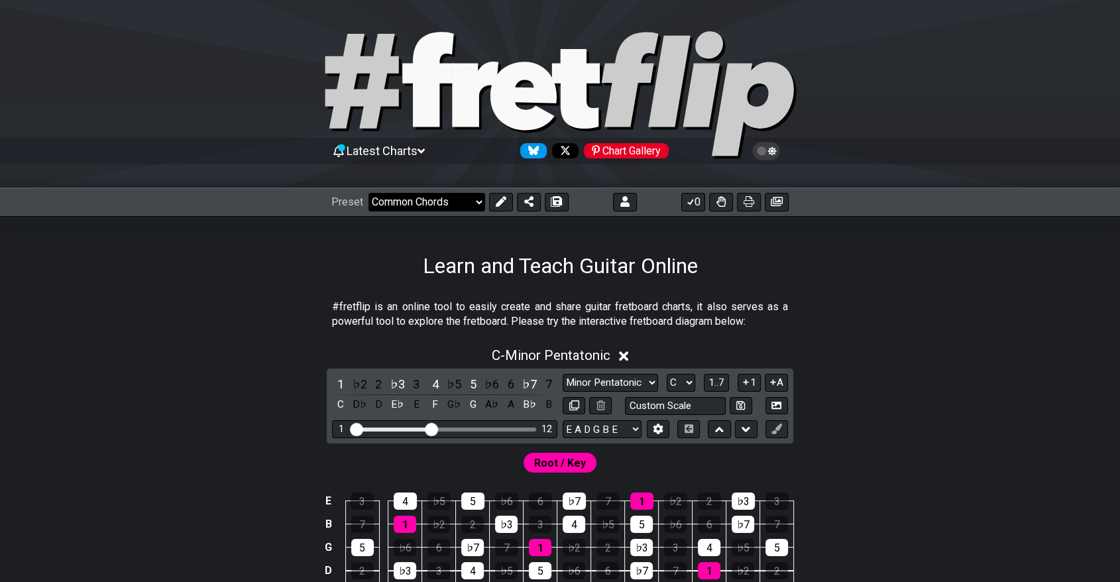
click at [368, 193] on select "Welcome to #fretflip! Initial Preset Custom Preset Major Triad Arpeggios Minor …" at bounding box center [426, 202] width 117 height 19
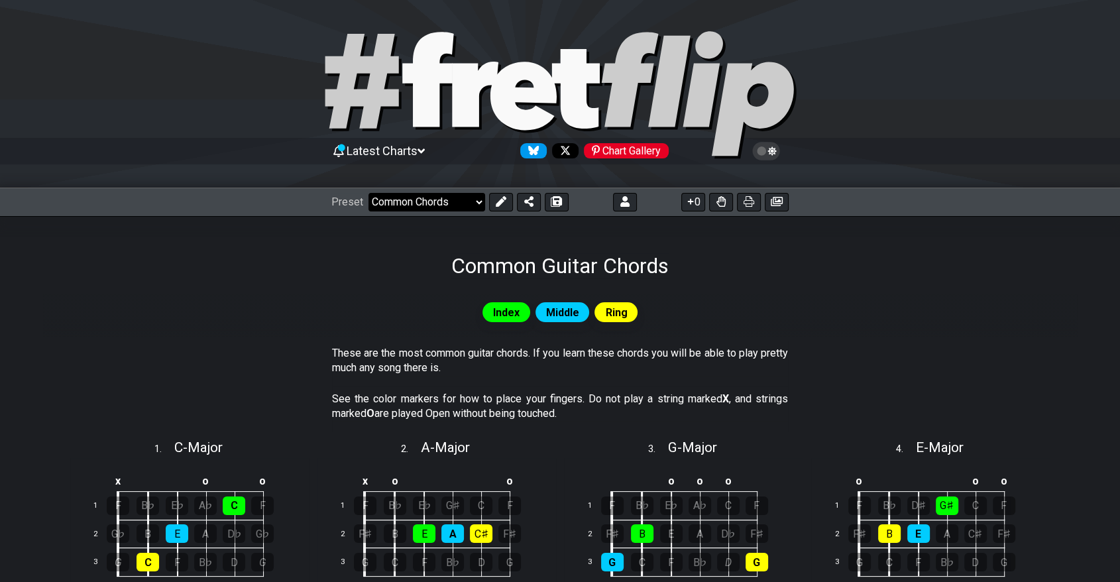
click at [421, 205] on select "Welcome to #fretflip! Initial Preset Custom Preset Major Triad Arpeggios Minor …" at bounding box center [426, 202] width 117 height 19
click at [368, 193] on select "Welcome to #fretflip! Initial Preset Custom Preset Major Triad Arpeggios Minor …" at bounding box center [426, 202] width 117 height 19
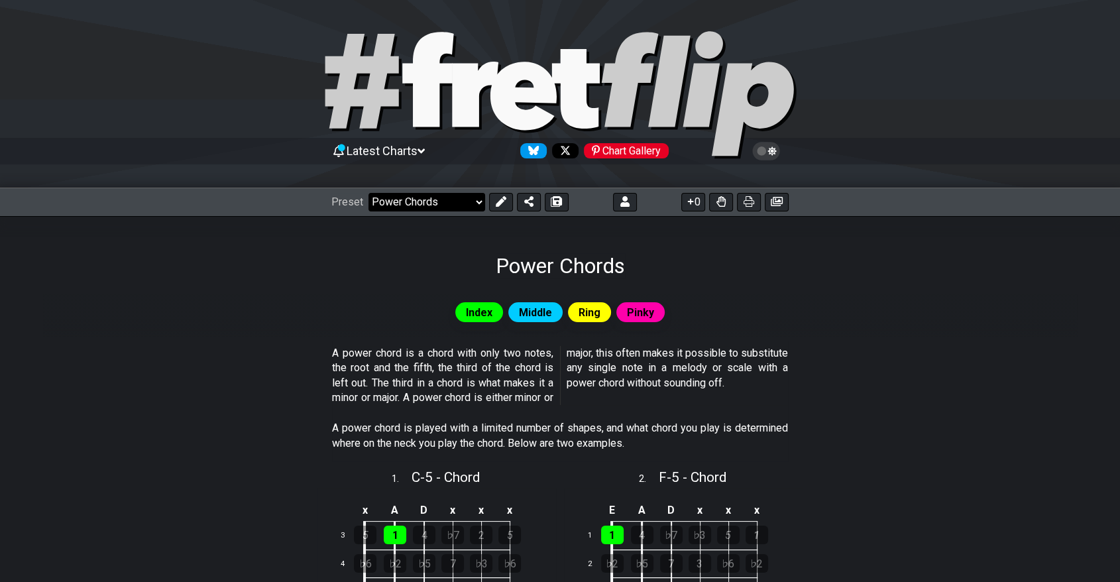
click at [430, 196] on select "Welcome to #fretflip! Initial Preset Custom Preset Major Triad Arpeggios Minor …" at bounding box center [426, 202] width 117 height 19
click at [368, 193] on select "Welcome to #fretflip! Initial Preset Custom Preset Major Triad Arpeggios Minor …" at bounding box center [426, 202] width 117 height 19
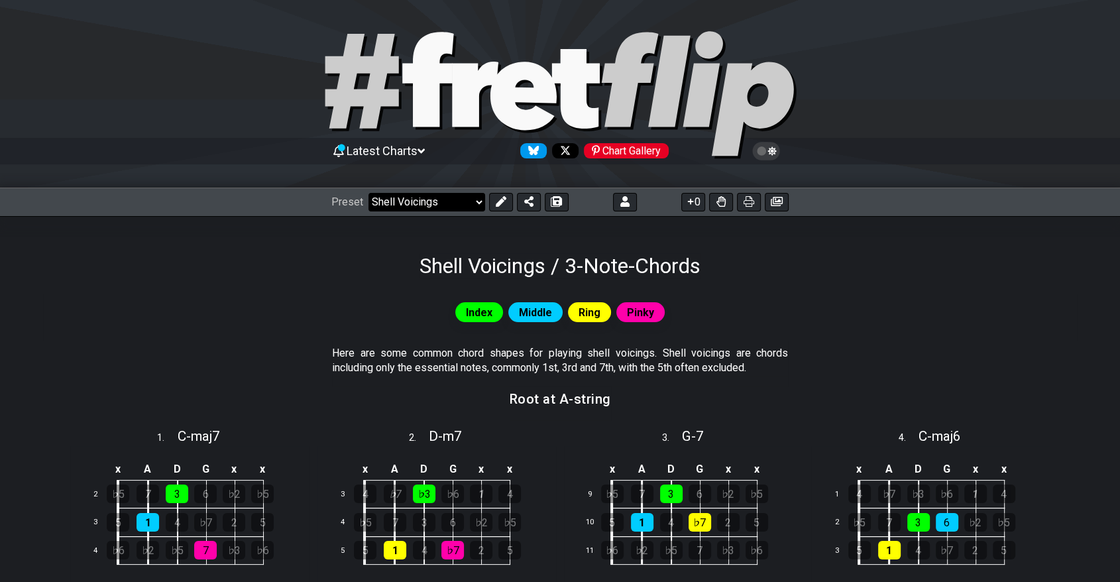
click at [451, 198] on select "Welcome to #fretflip! Initial Preset Custom Preset Major Triad Arpeggios Minor …" at bounding box center [426, 202] width 117 height 19
click at [368, 193] on select "Welcome to #fretflip! Initial Preset Custom Preset Major Triad Arpeggios Minor …" at bounding box center [426, 202] width 117 height 19
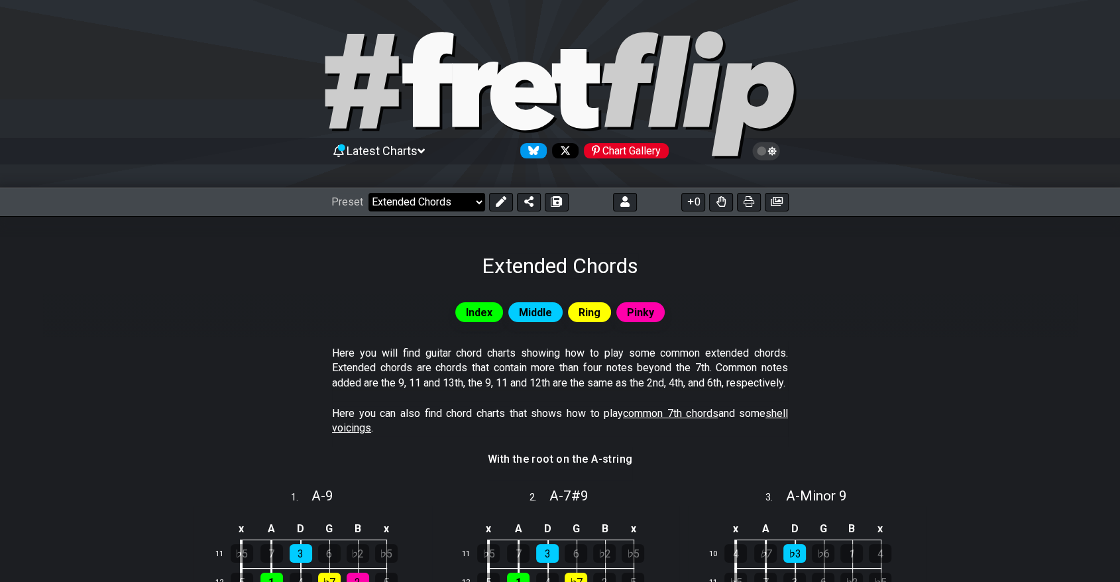
click at [390, 199] on select "Welcome to #fretflip! Initial Preset Custom Preset Major Triad Arpeggios Minor …" at bounding box center [426, 202] width 117 height 19
click at [368, 193] on select "Welcome to #fretflip! Initial Preset Custom Preset Major Triad Arpeggios Minor …" at bounding box center [426, 202] width 117 height 19
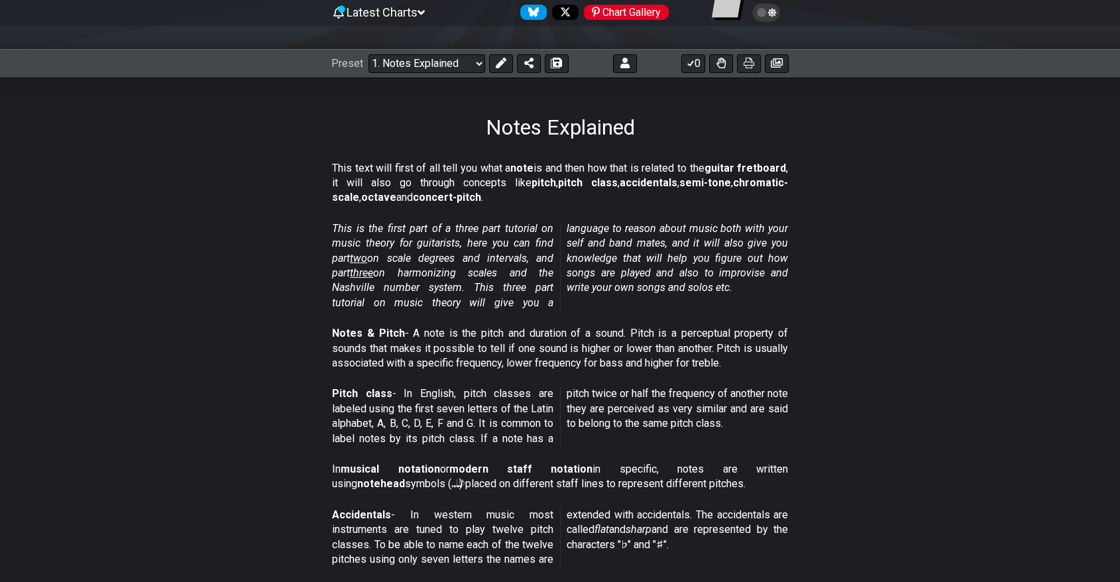
scroll to position [74, 0]
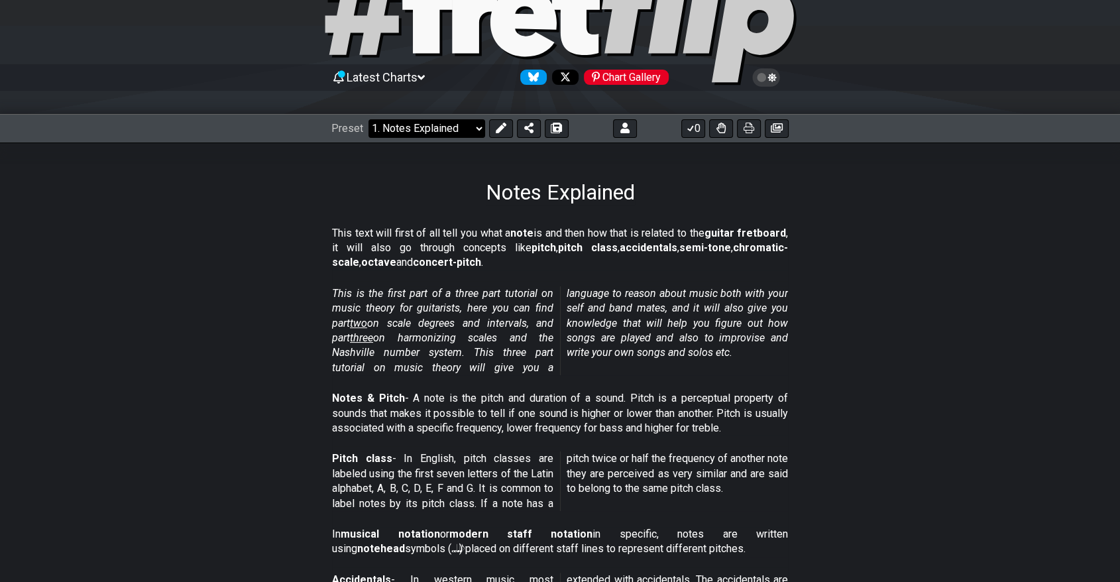
click at [428, 122] on select "Welcome to #fretflip! Initial Preset Custom Preset Major Triad Arpeggios Minor …" at bounding box center [426, 128] width 117 height 19
click at [368, 119] on select "Welcome to #fretflip! Initial Preset Custom Preset Major Triad Arpeggios Minor …" at bounding box center [426, 128] width 117 height 19
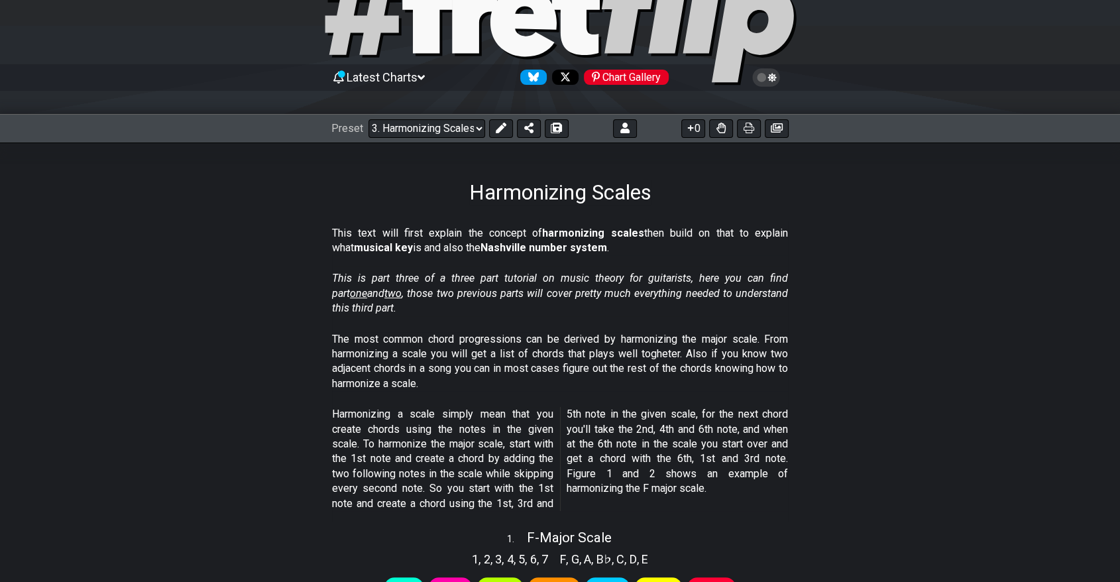
click at [439, 255] on p "This text will first explain the concept of harmonizing scales then build on th…" at bounding box center [560, 241] width 456 height 30
click at [419, 132] on select "Welcome to #fretflip! Initial Preset Custom Preset Major Triad Arpeggios Minor …" at bounding box center [426, 128] width 117 height 19
click at [368, 119] on select "Welcome to #fretflip! Initial Preset Custom Preset Major Triad Arpeggios Minor …" at bounding box center [426, 128] width 117 height 19
select select "/how-to-solo"
select select "C"
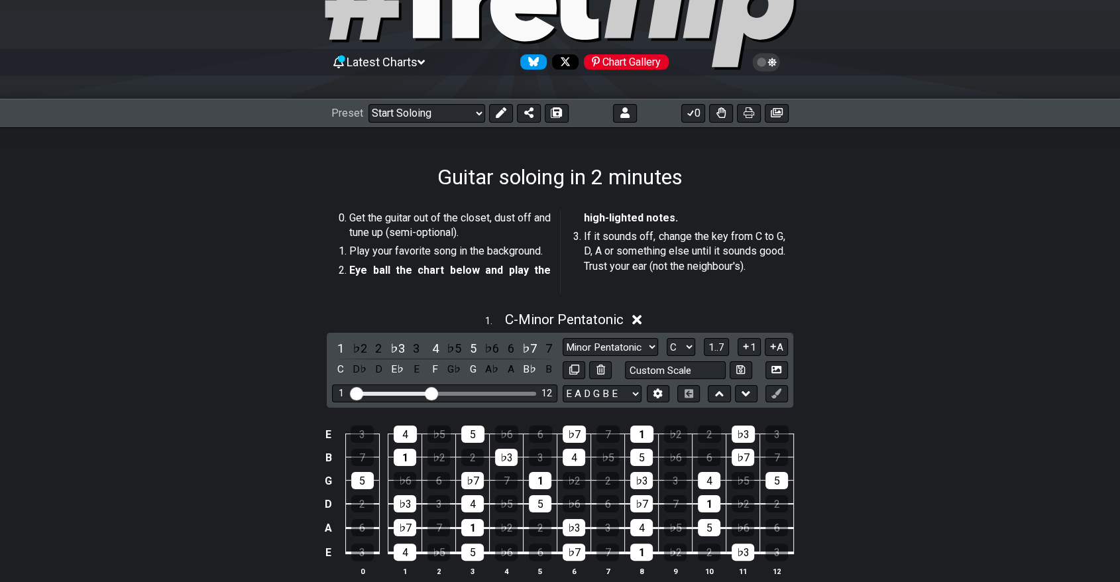
scroll to position [74, 0]
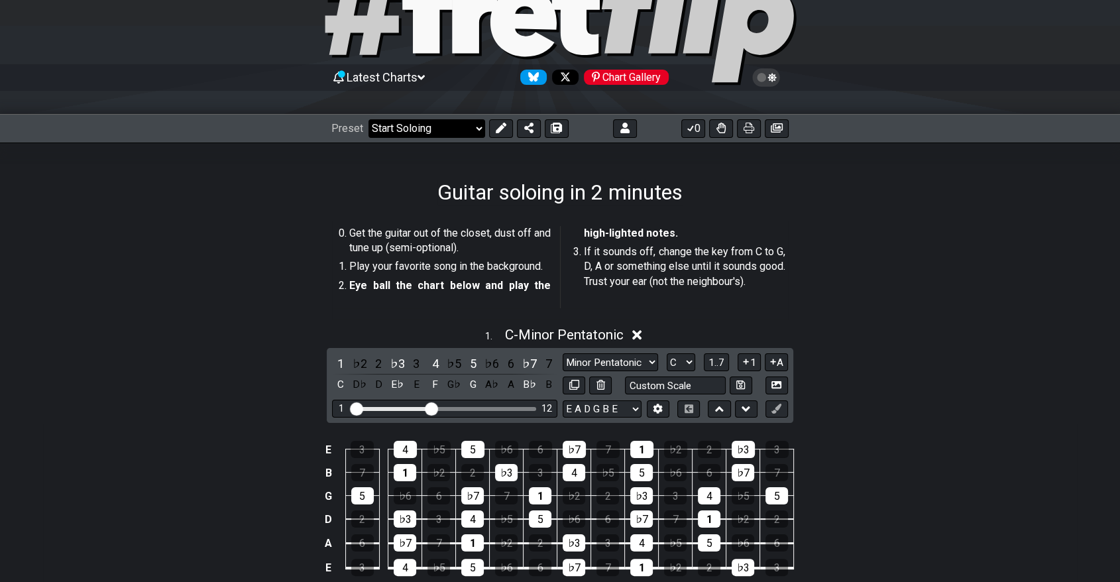
click at [413, 121] on select "Welcome to #fretflip! Initial Preset Custom Preset Major Triad Arpeggios Minor …" at bounding box center [426, 128] width 117 height 19
click at [368, 119] on select "Welcome to #fretflip! Initial Preset Custom Preset Major Triad Arpeggios Minor …" at bounding box center [426, 128] width 117 height 19
select select "/modal-chord-progressions"
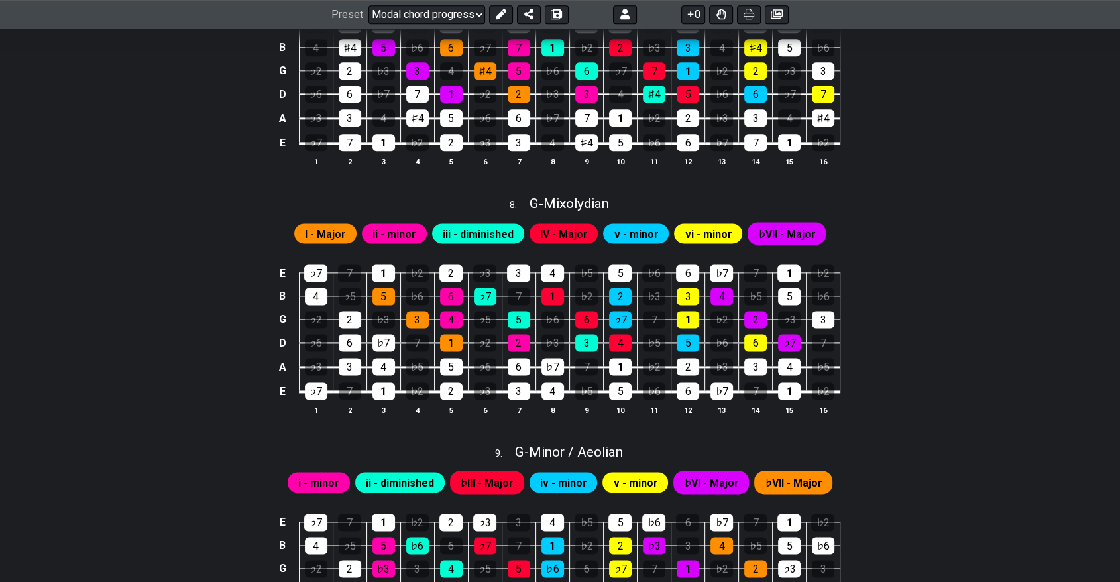
scroll to position [1693, 0]
